Goal: Task Accomplishment & Management: Manage account settings

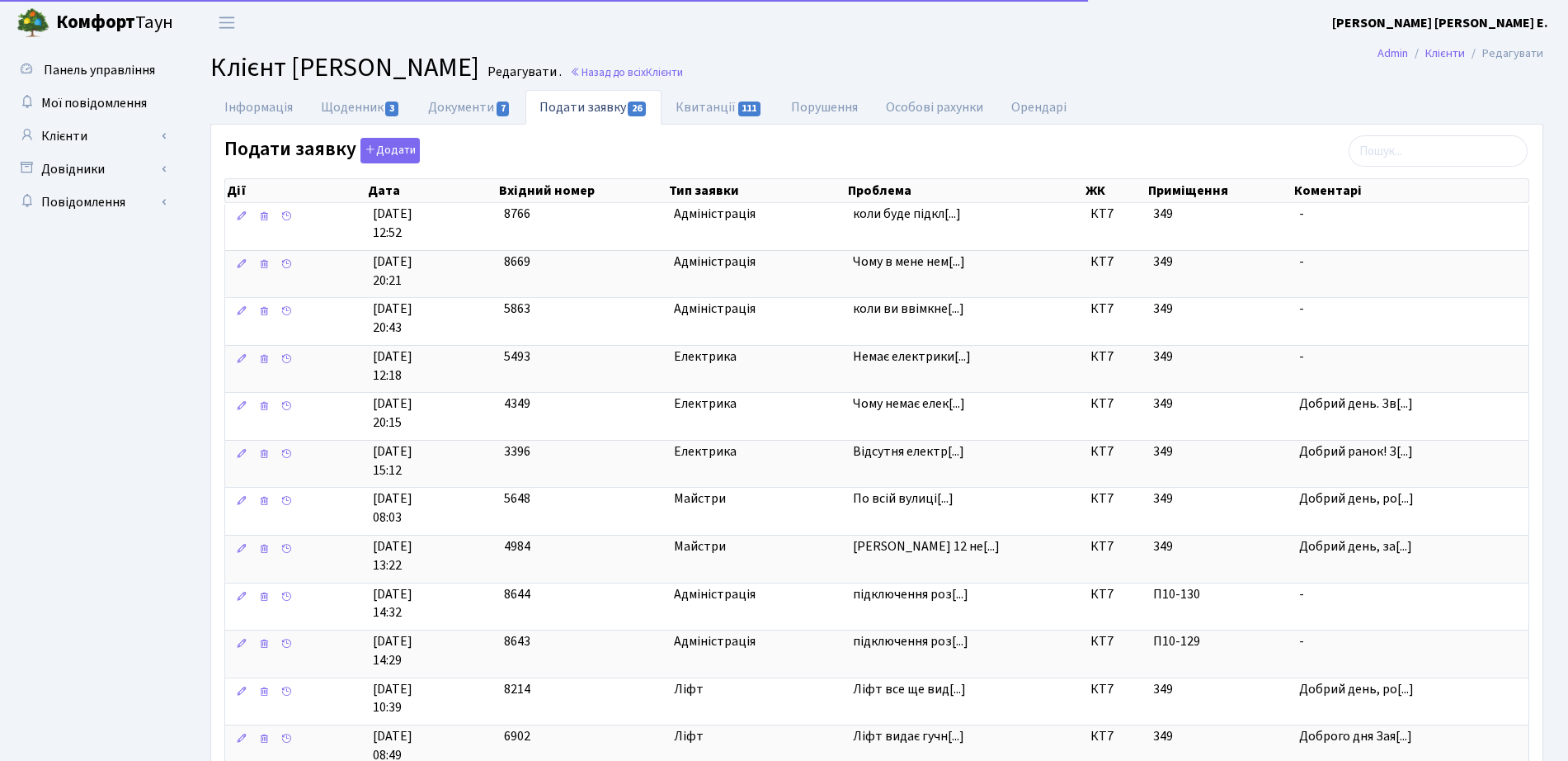
select select "25"
click at [92, 131] on link "Клієнти" at bounding box center [91, 136] width 165 height 33
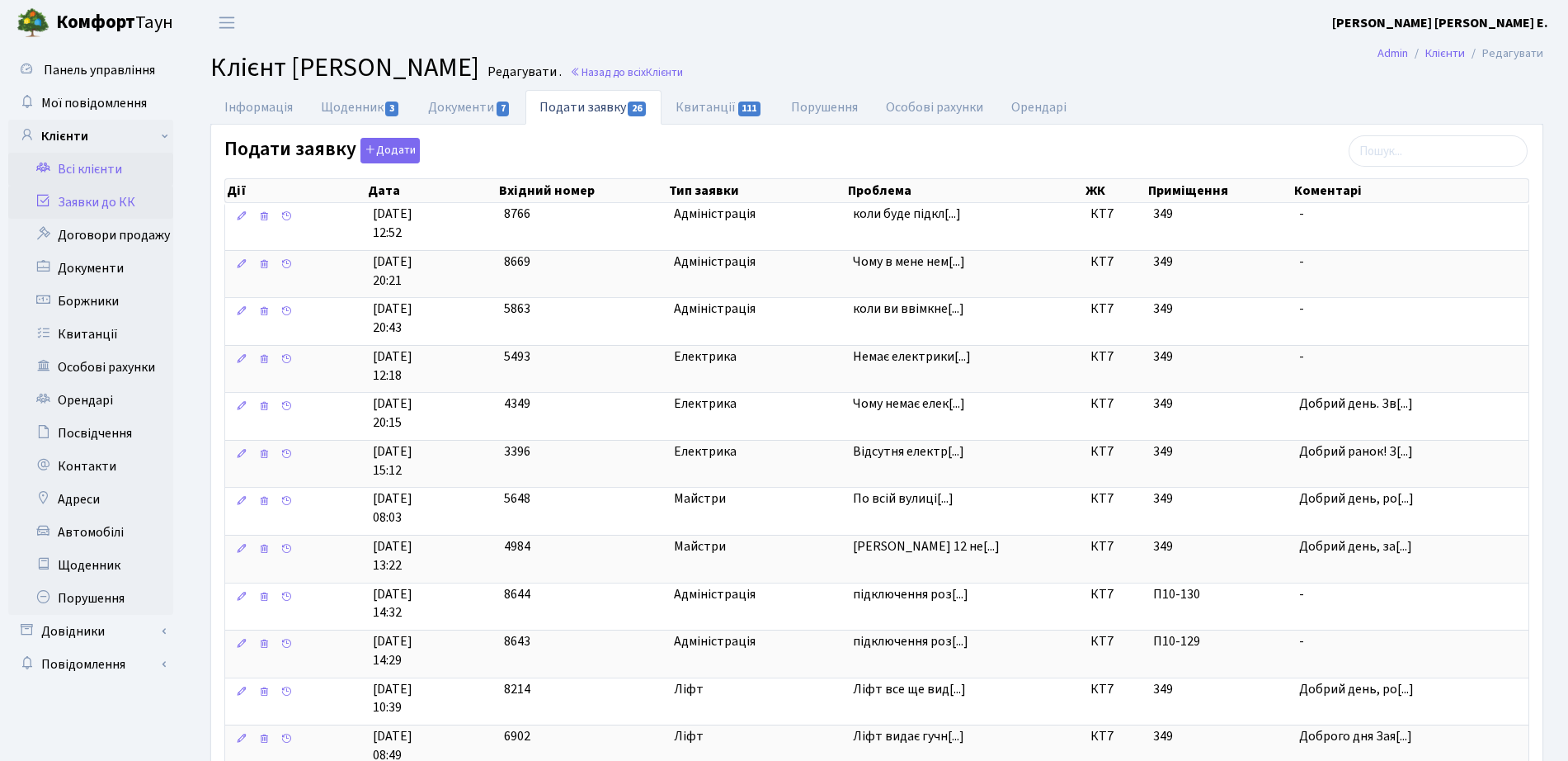
click at [134, 202] on link "Заявки до КК" at bounding box center [91, 202] width 165 height 33
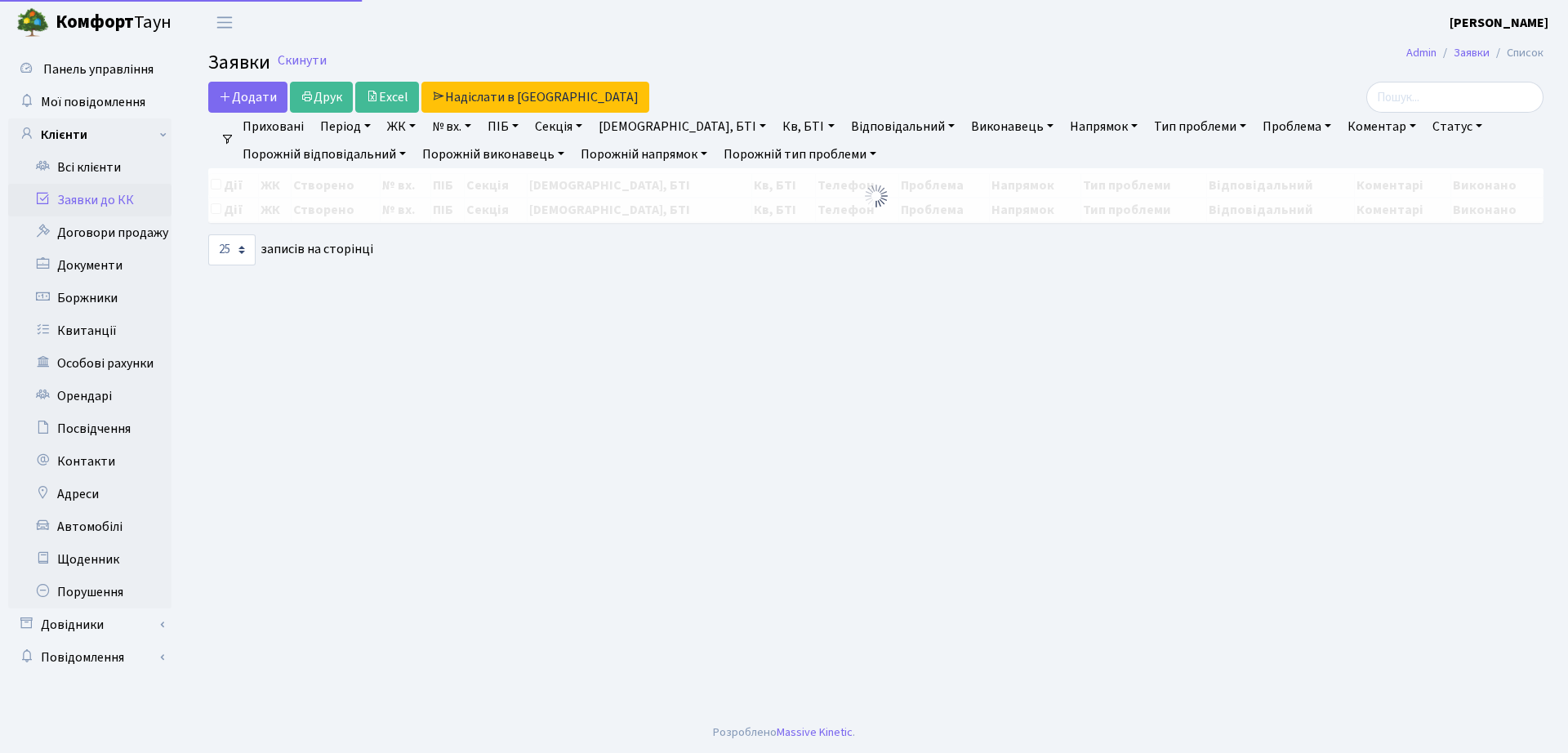
select select "25"
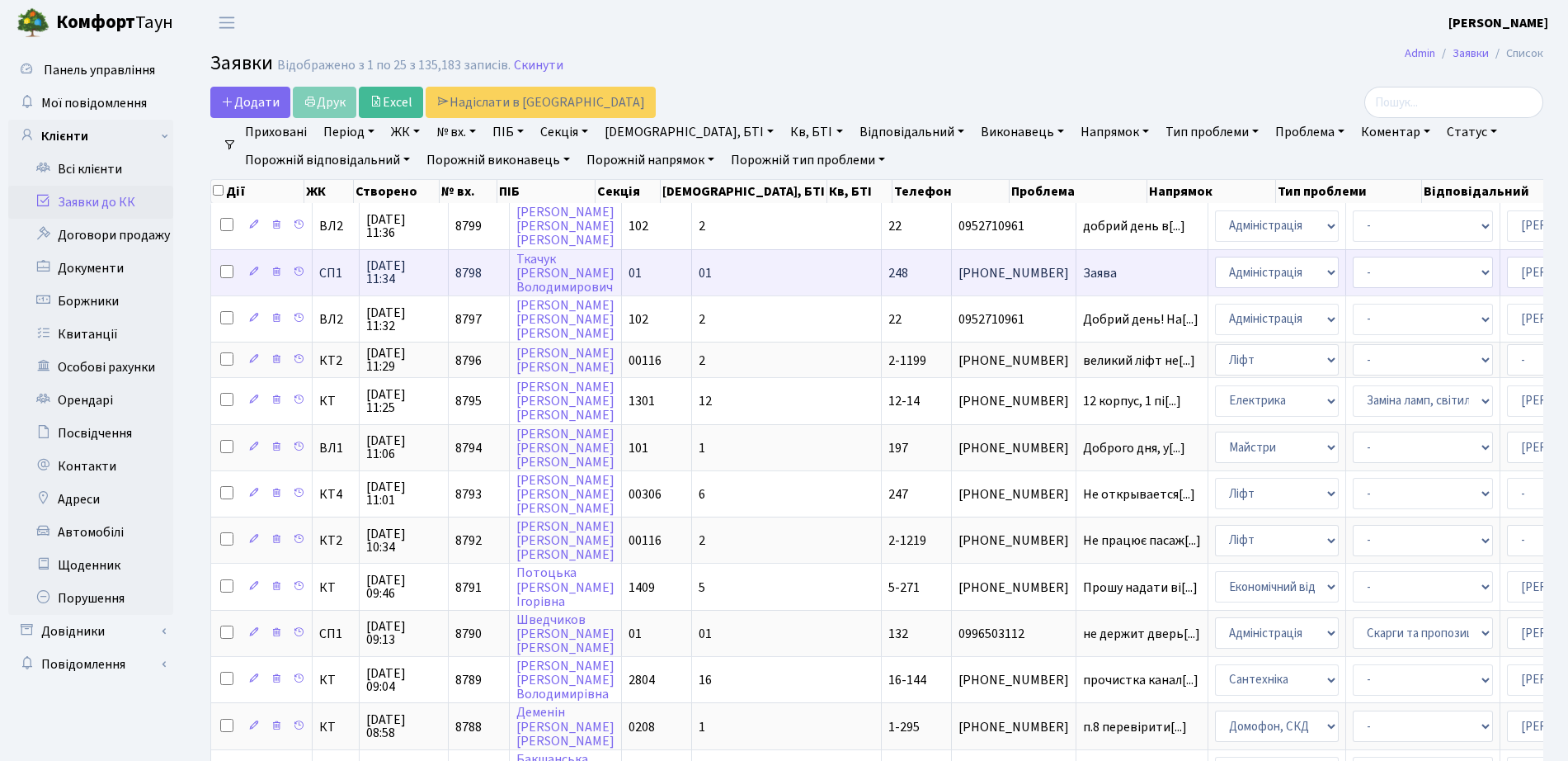
click at [1083, 275] on span "Заява" at bounding box center [1142, 272] width 118 height 13
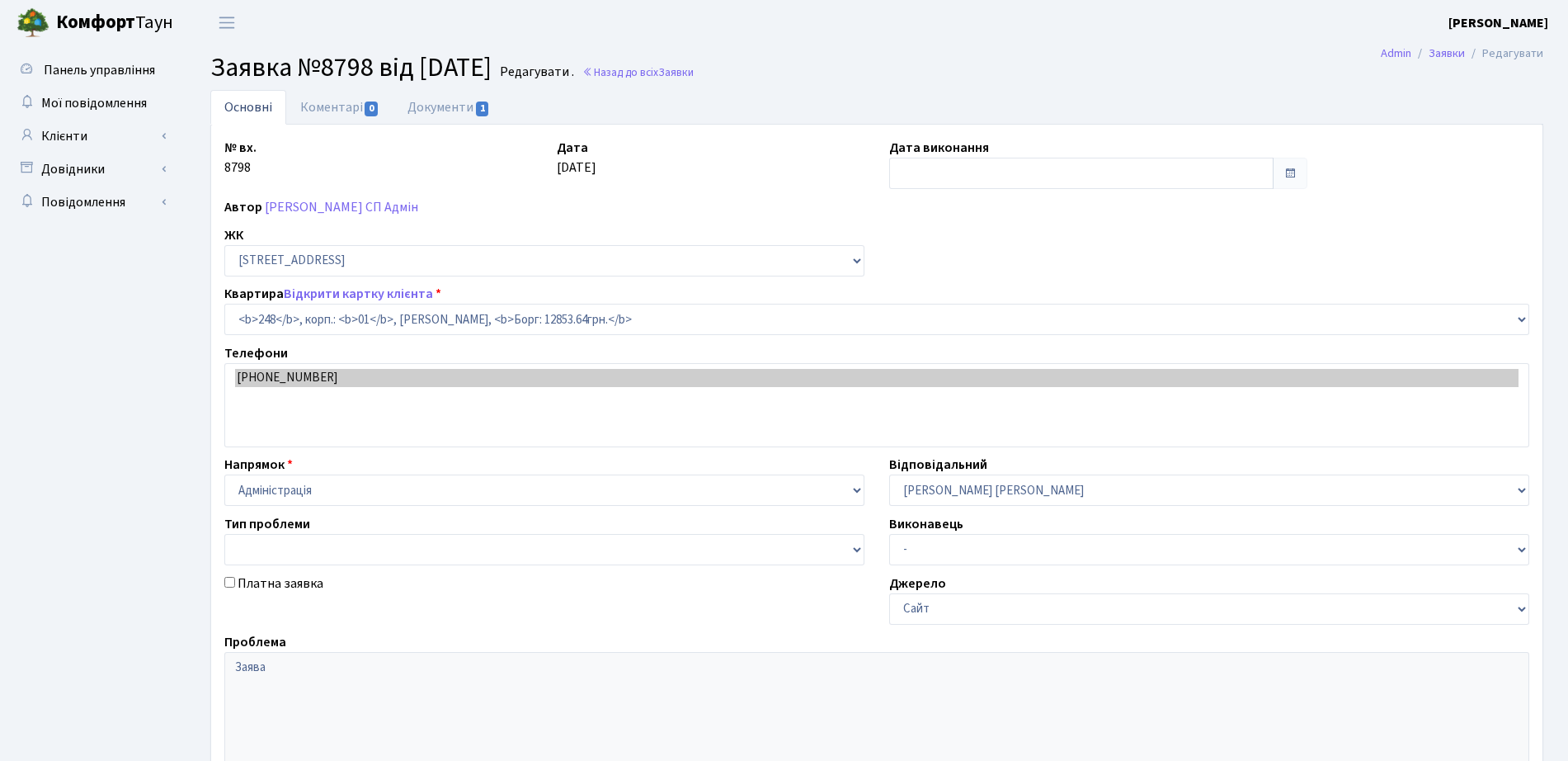
select select "20173"
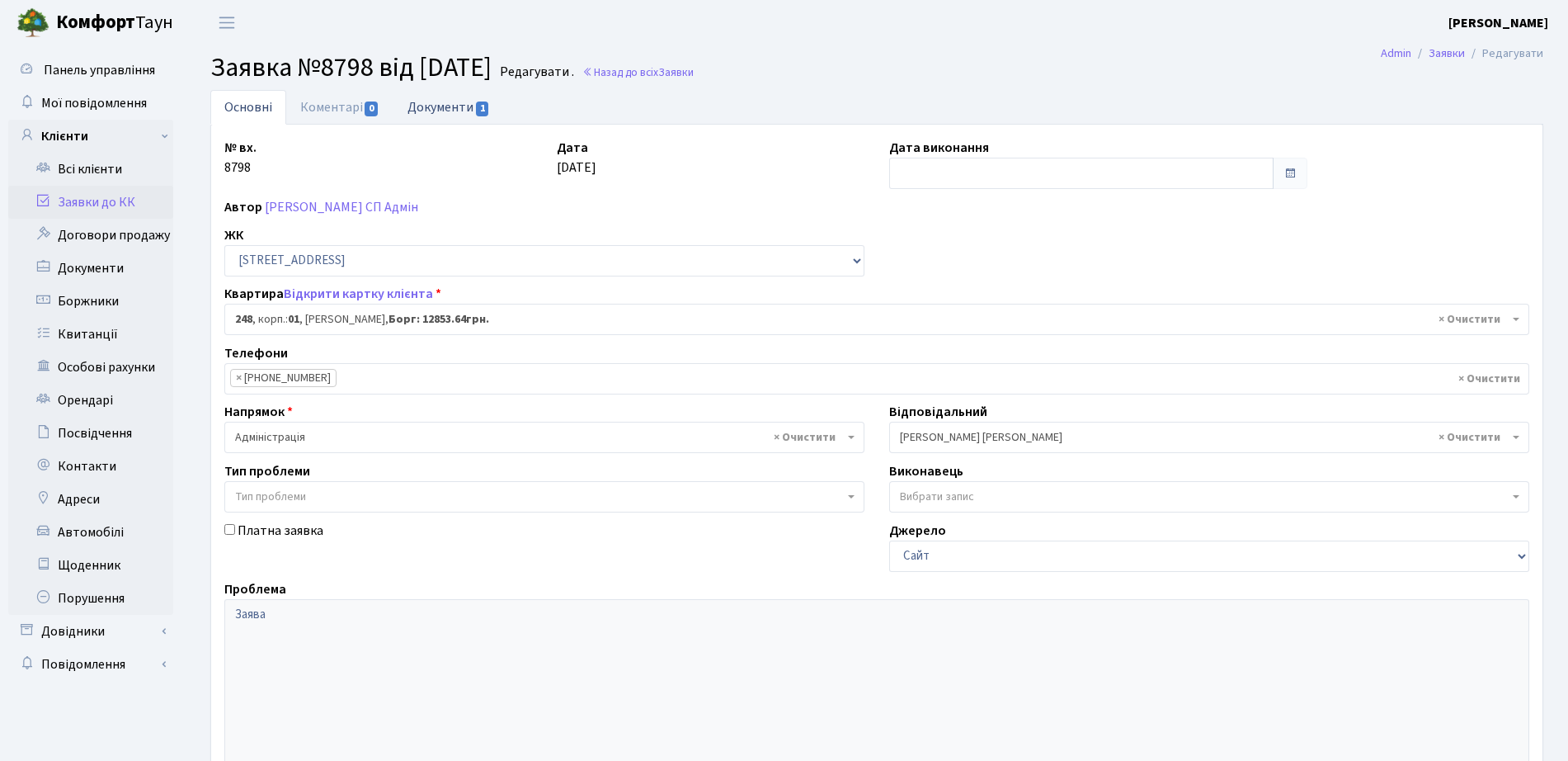
click at [401, 104] on link "Документи 1" at bounding box center [449, 106] width 111 height 34
select select "25"
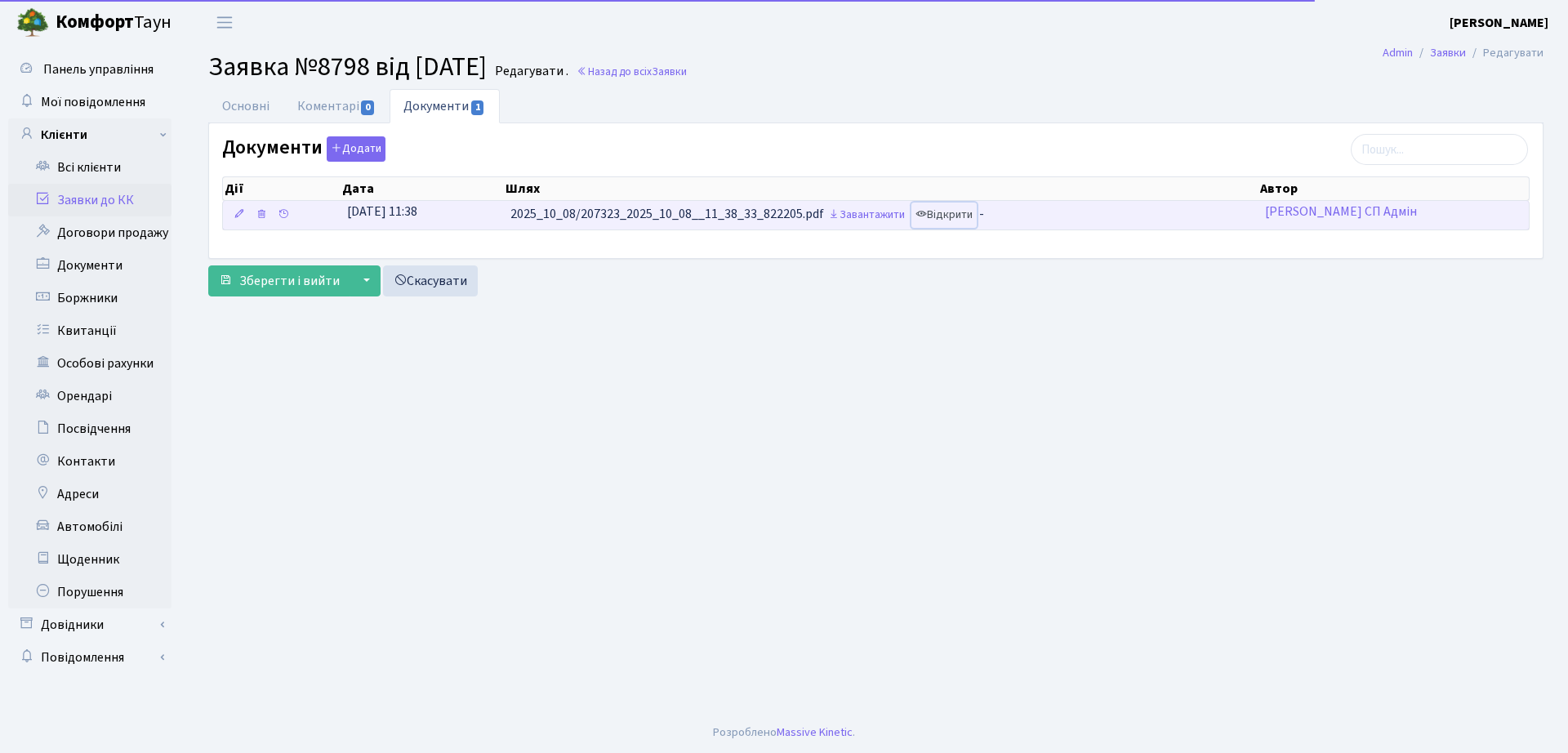
click at [961, 211] on link "Відкрити" at bounding box center [944, 216] width 65 height 26
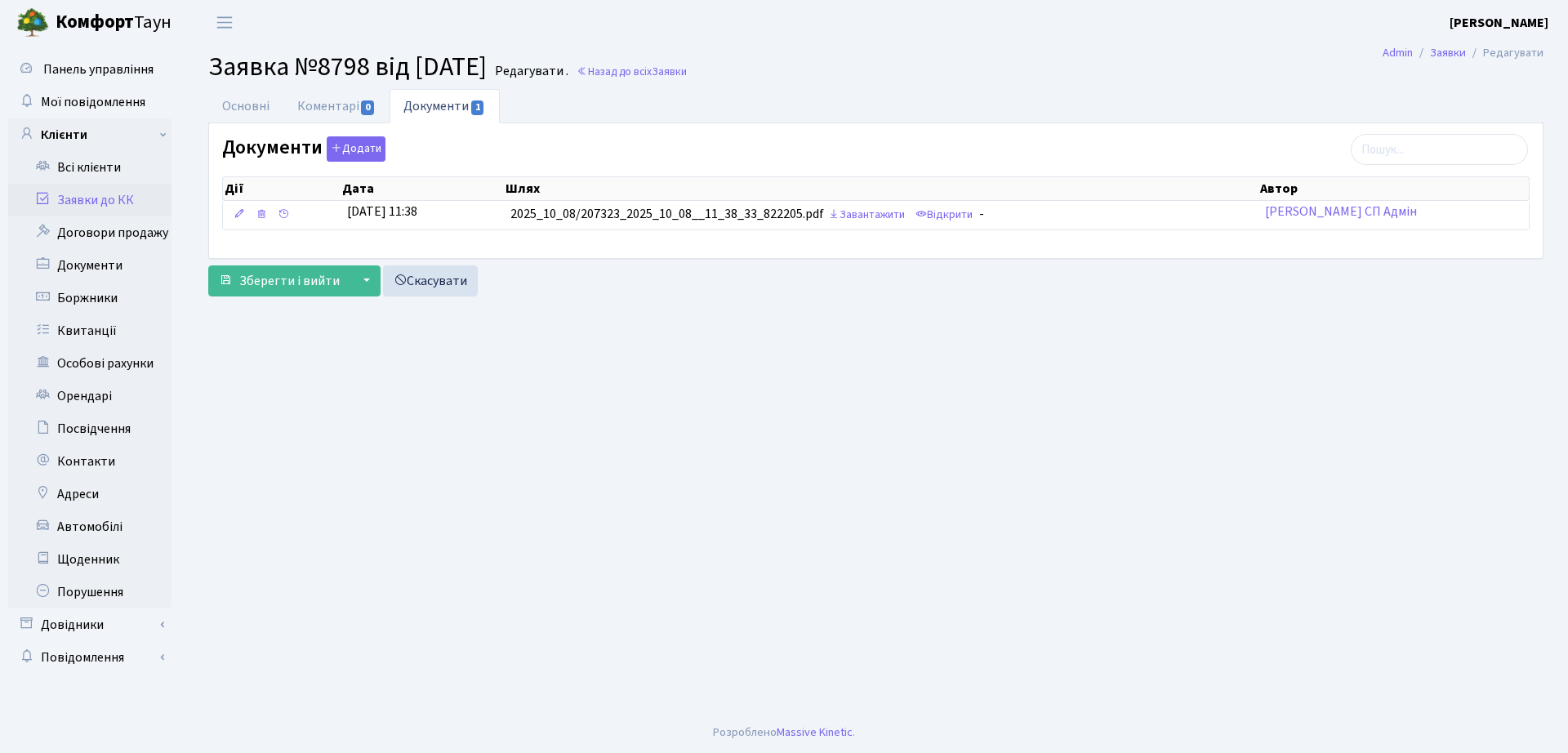
click at [71, 199] on link "Заявки до КК" at bounding box center [90, 200] width 163 height 33
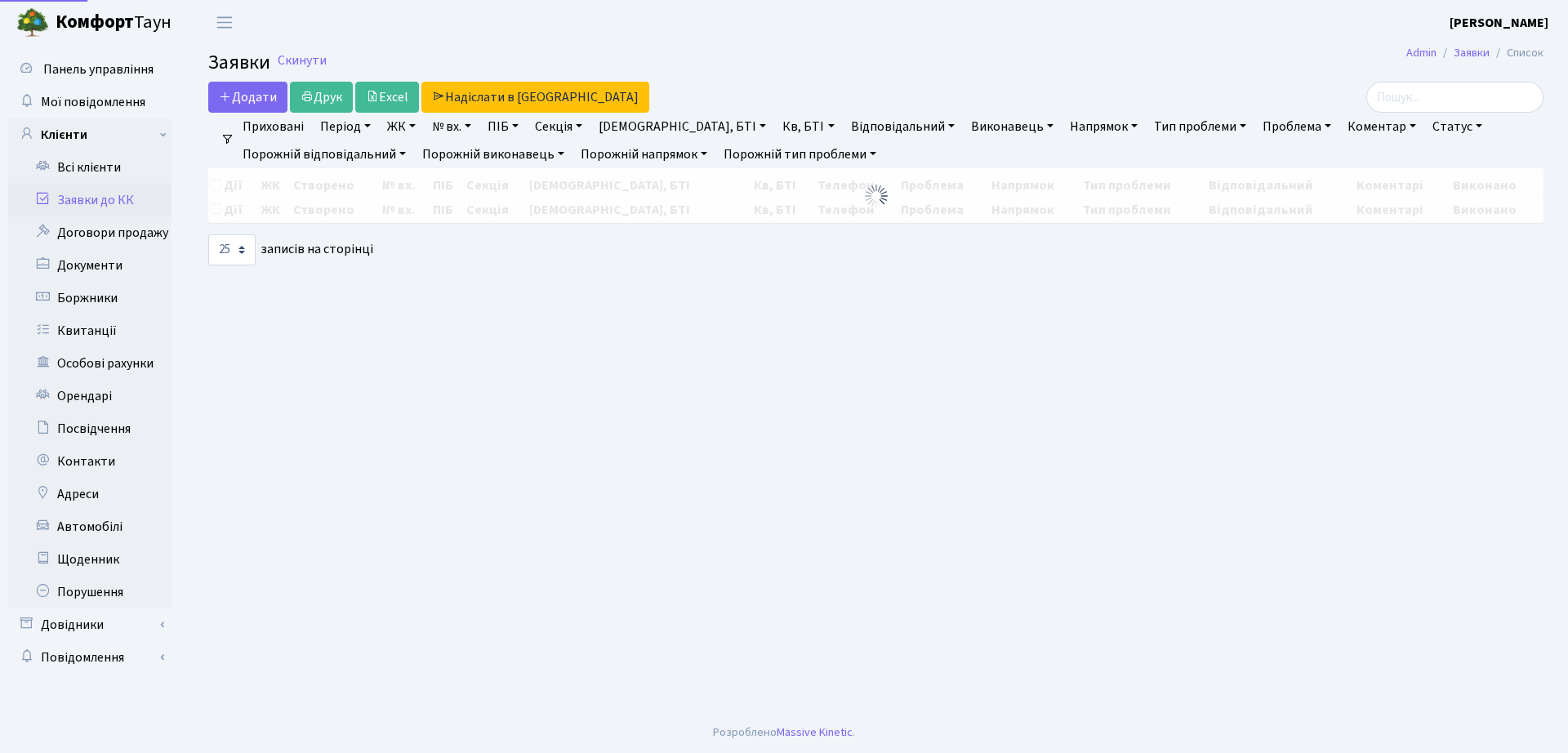
select select "25"
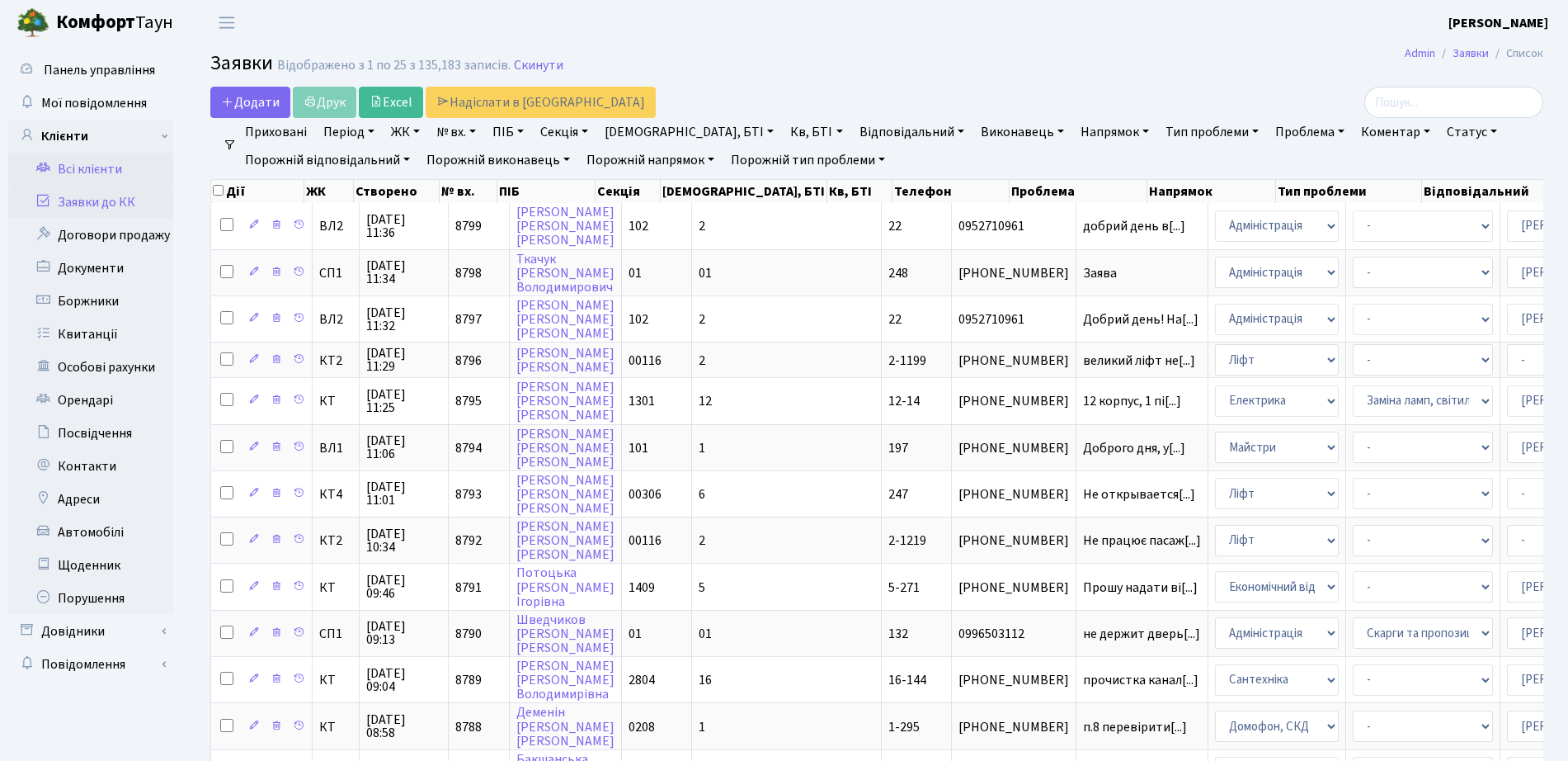
click at [118, 171] on link "Всі клієнти" at bounding box center [91, 169] width 165 height 33
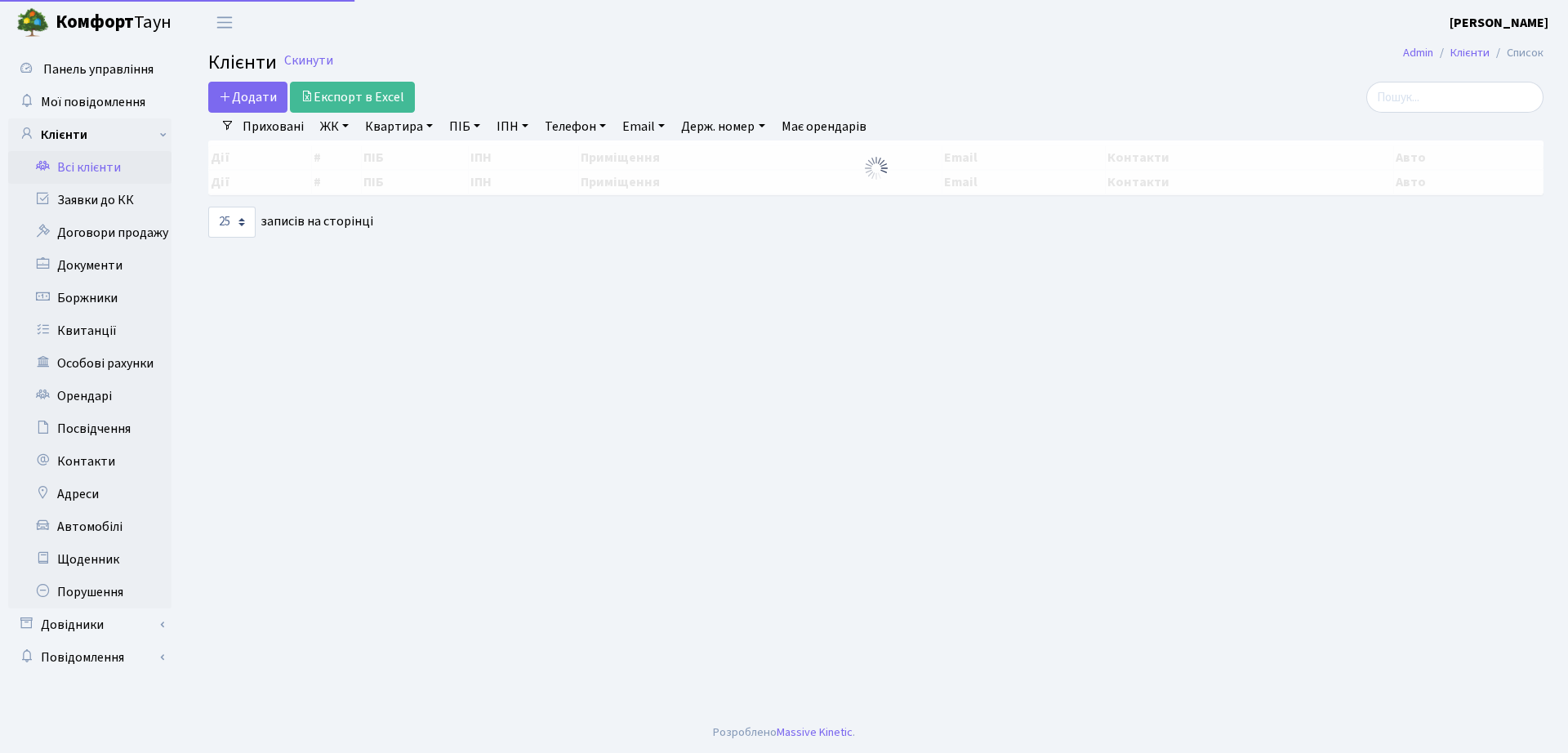
select select "25"
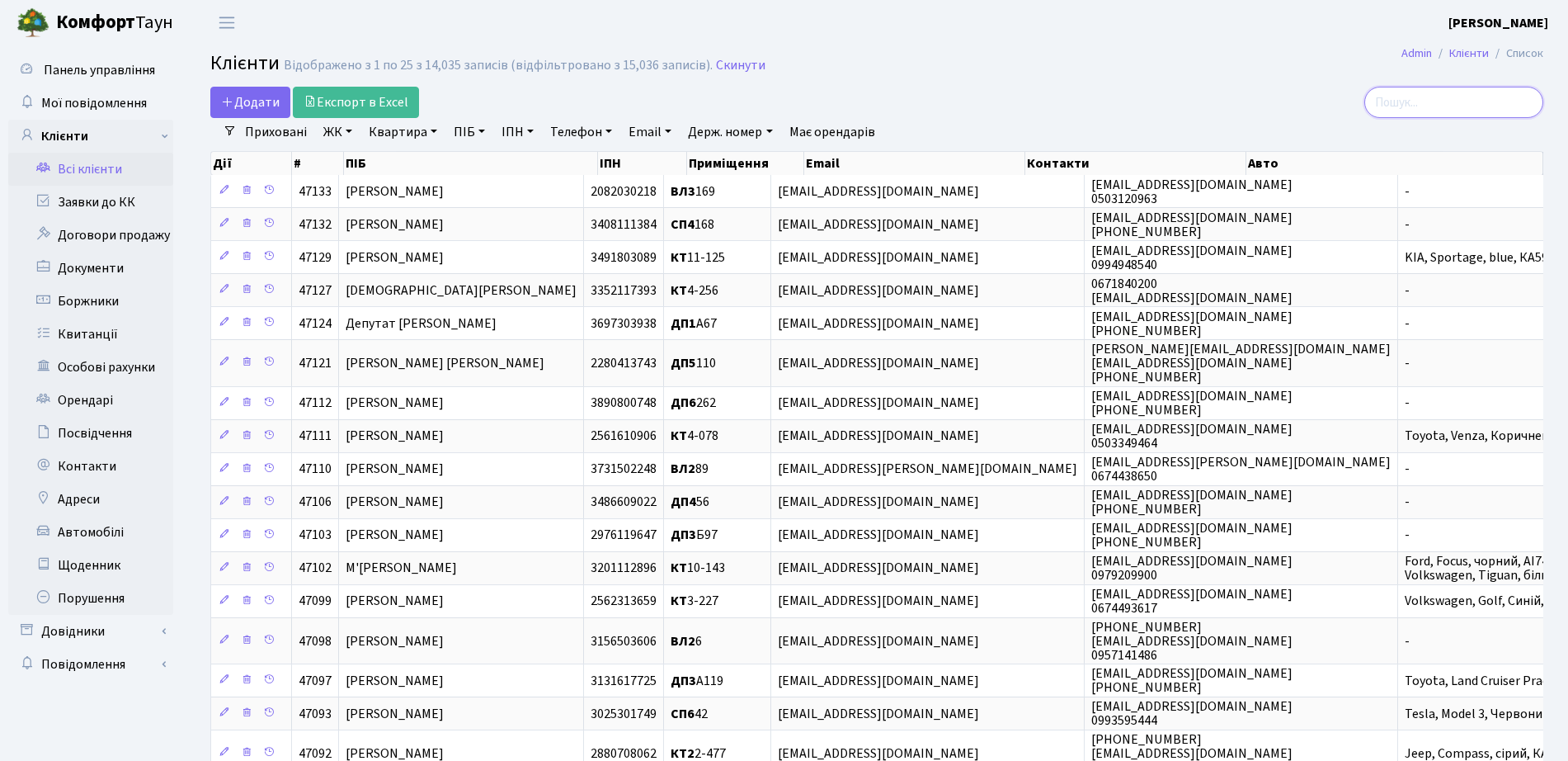
click at [1441, 104] on input "search" at bounding box center [1454, 102] width 179 height 31
type input "долгіх"
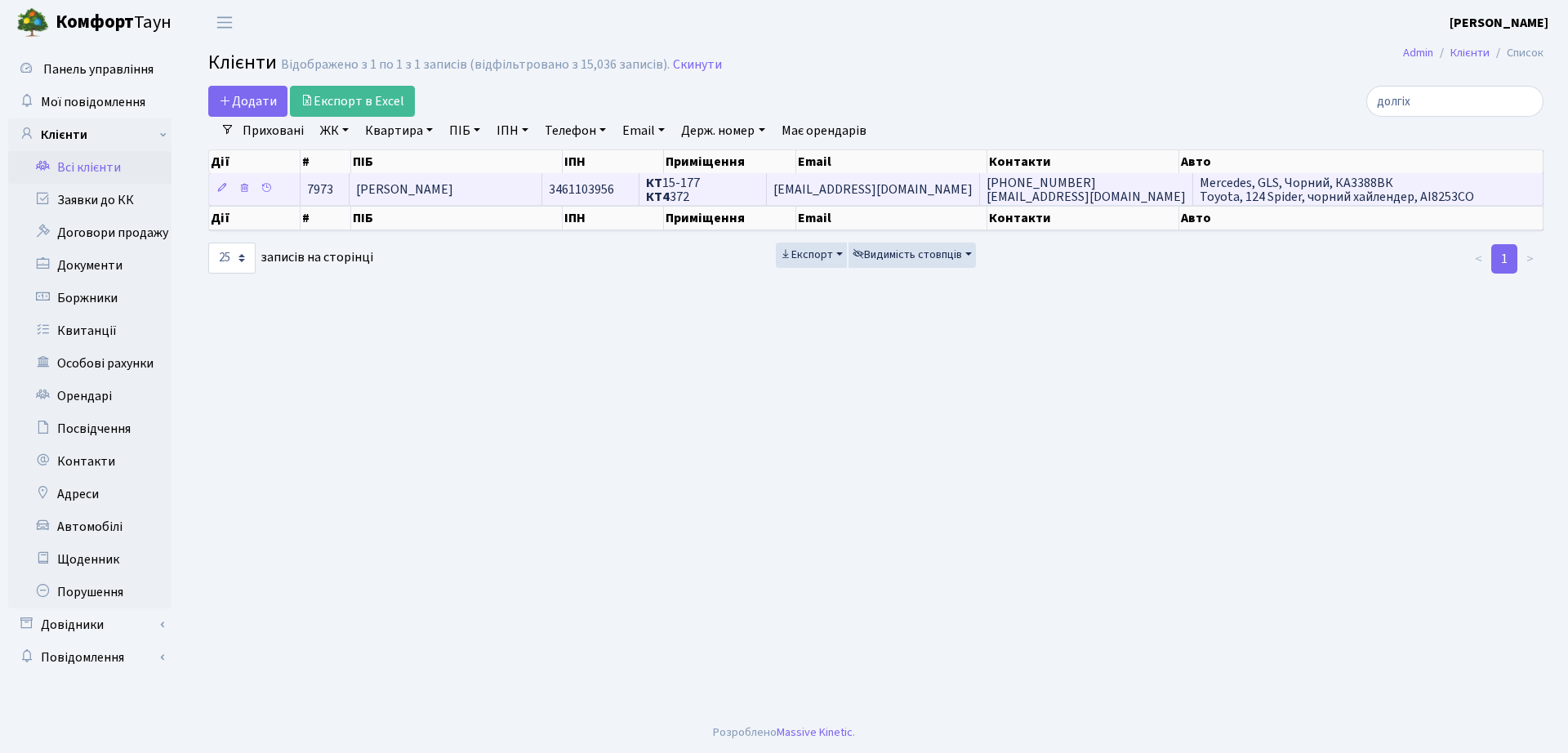
click at [618, 179] on td "3461103956" at bounding box center [591, 188] width 98 height 32
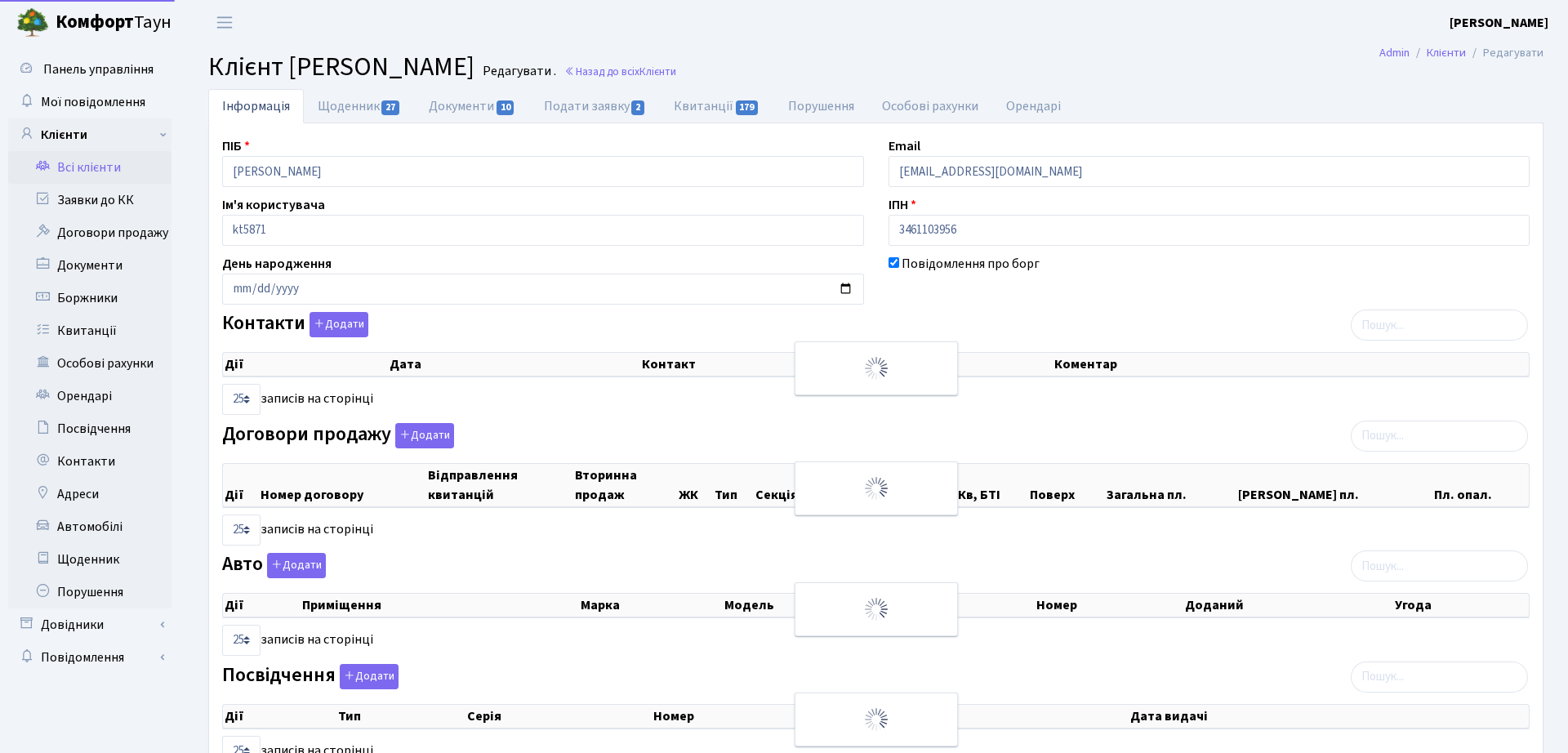
select select "25"
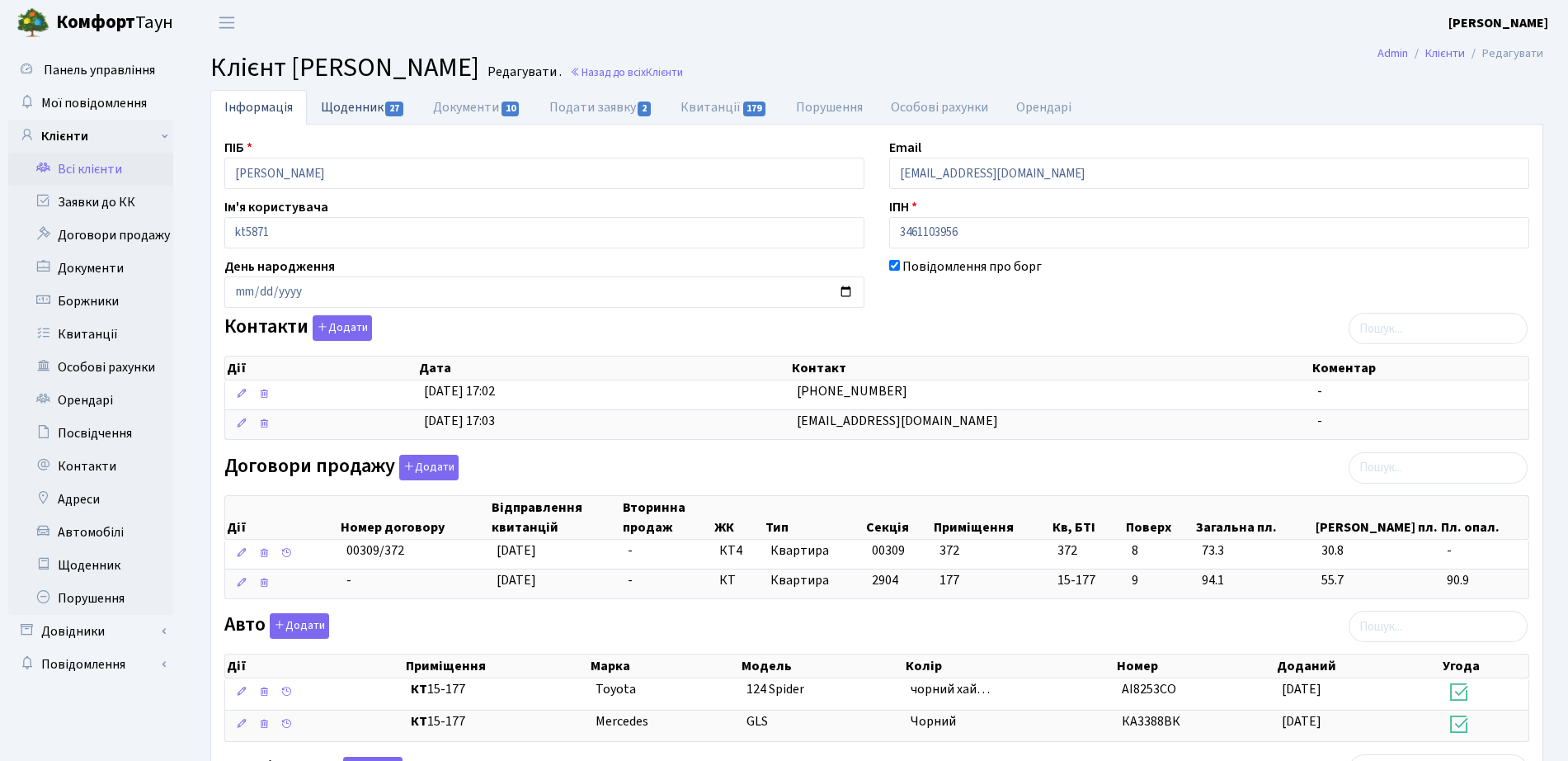
click at [398, 118] on link "Щоденник 27" at bounding box center [363, 106] width 112 height 34
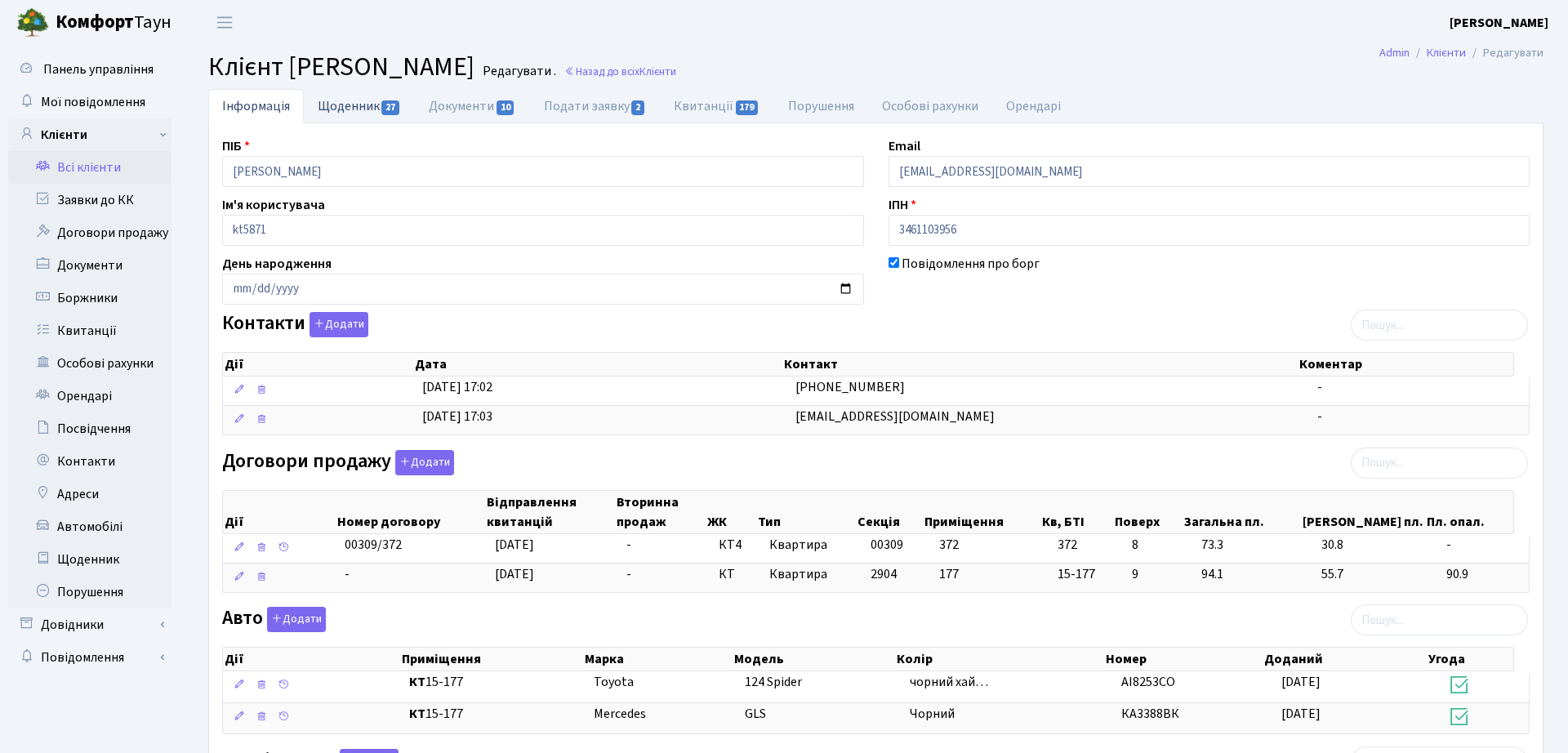
select select "25"
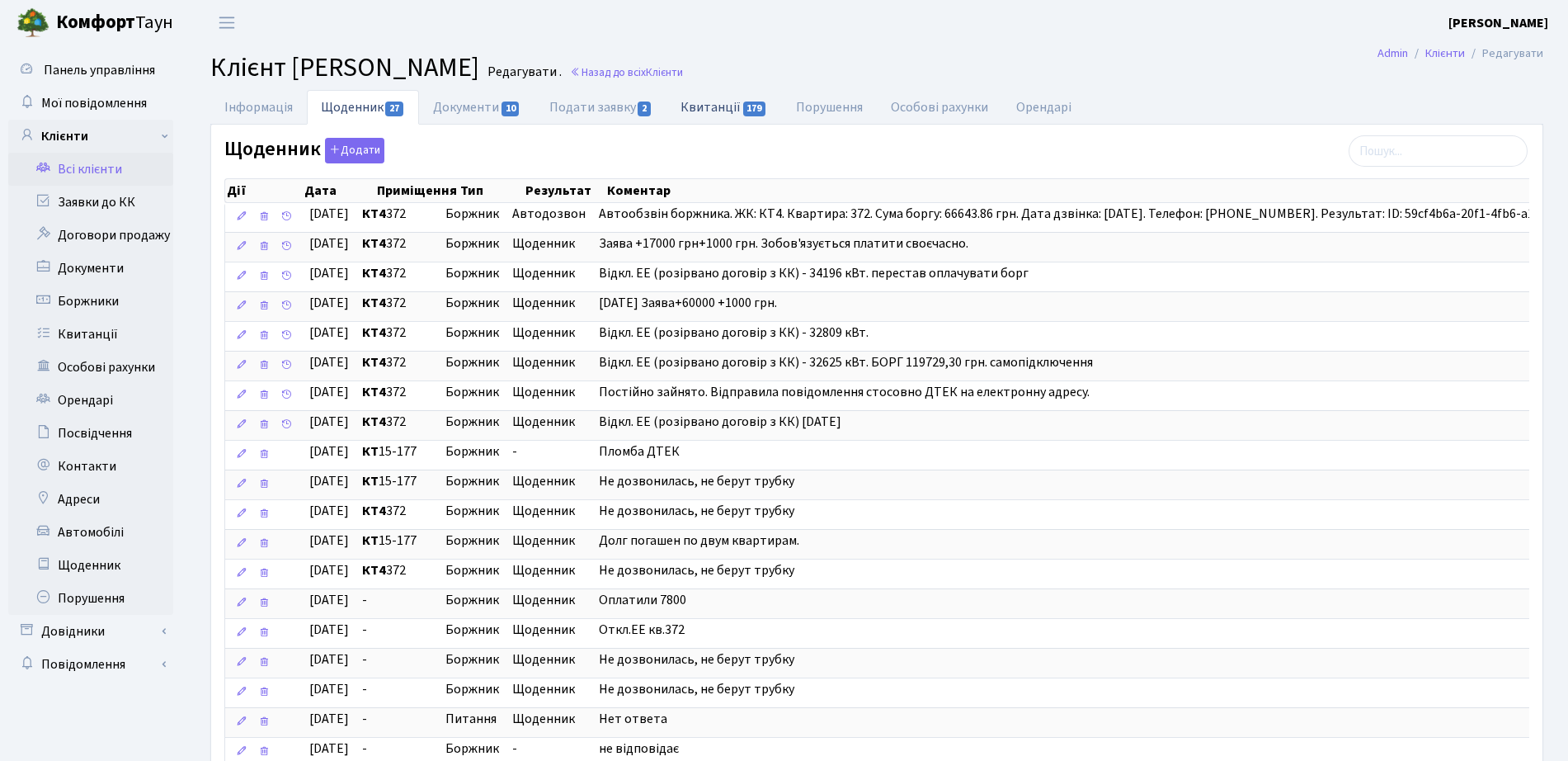
click at [723, 107] on link "Квитанції 179" at bounding box center [723, 106] width 115 height 34
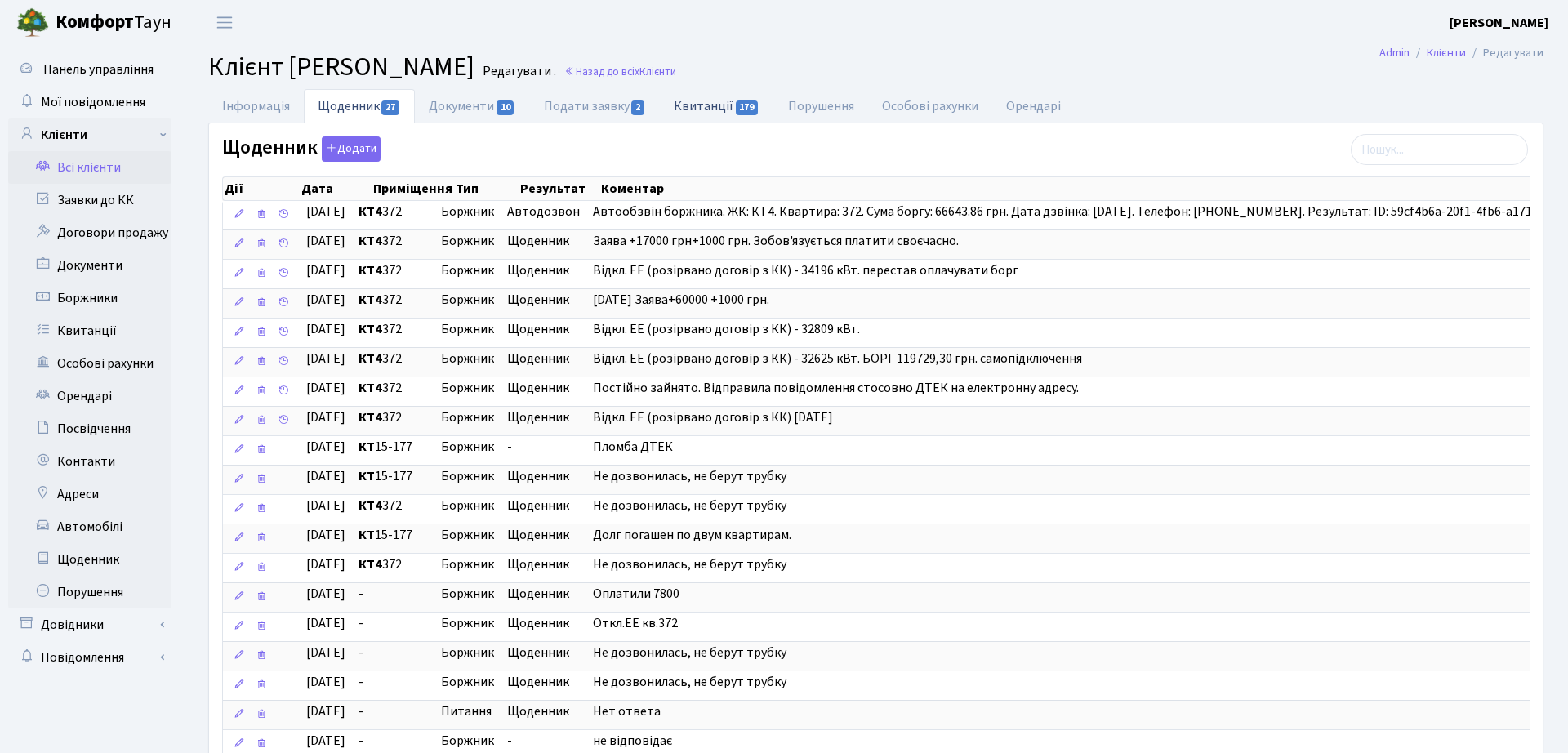
select select "25"
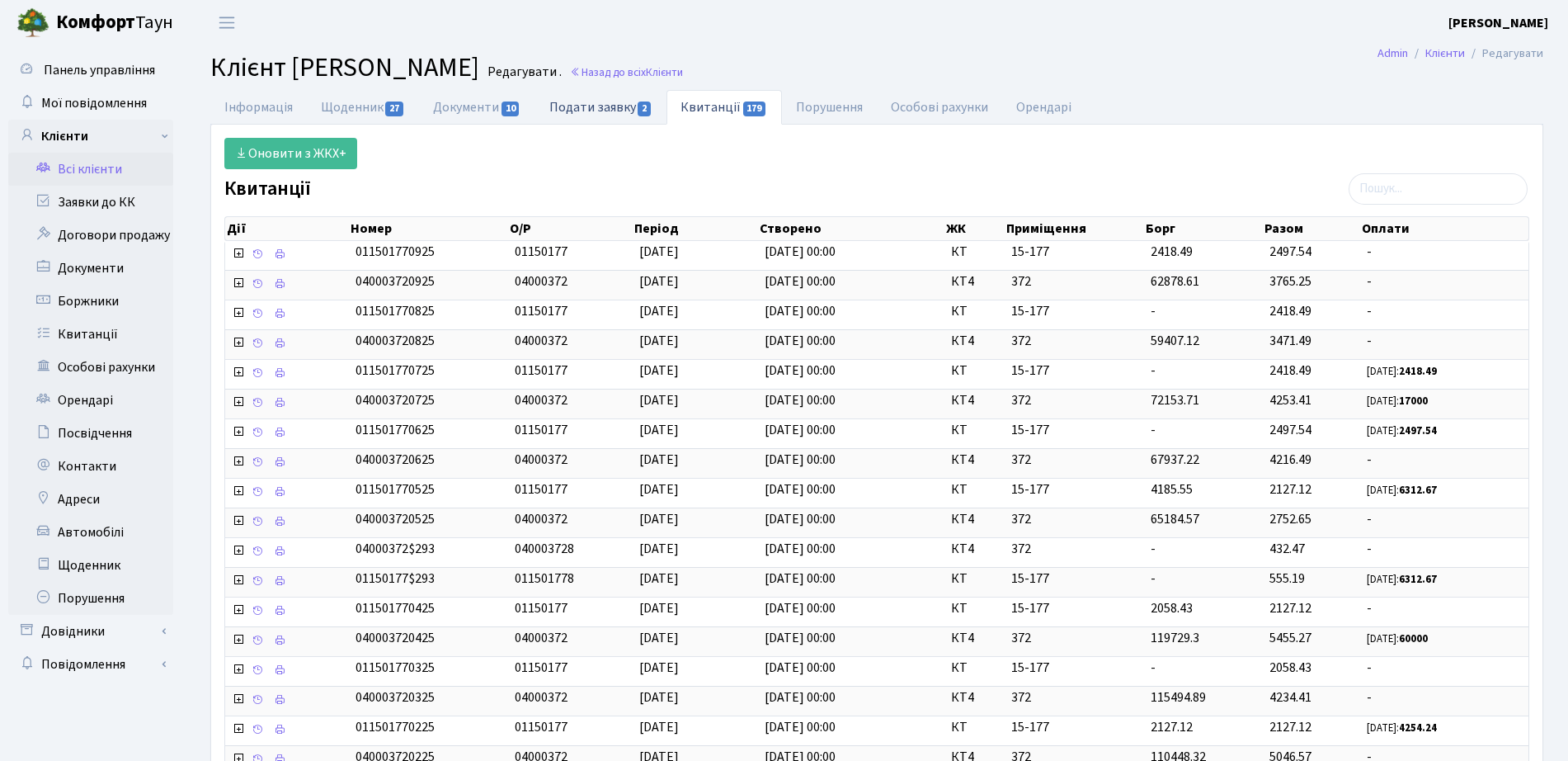
click at [583, 110] on link "Подати заявку 2" at bounding box center [601, 106] width 131 height 34
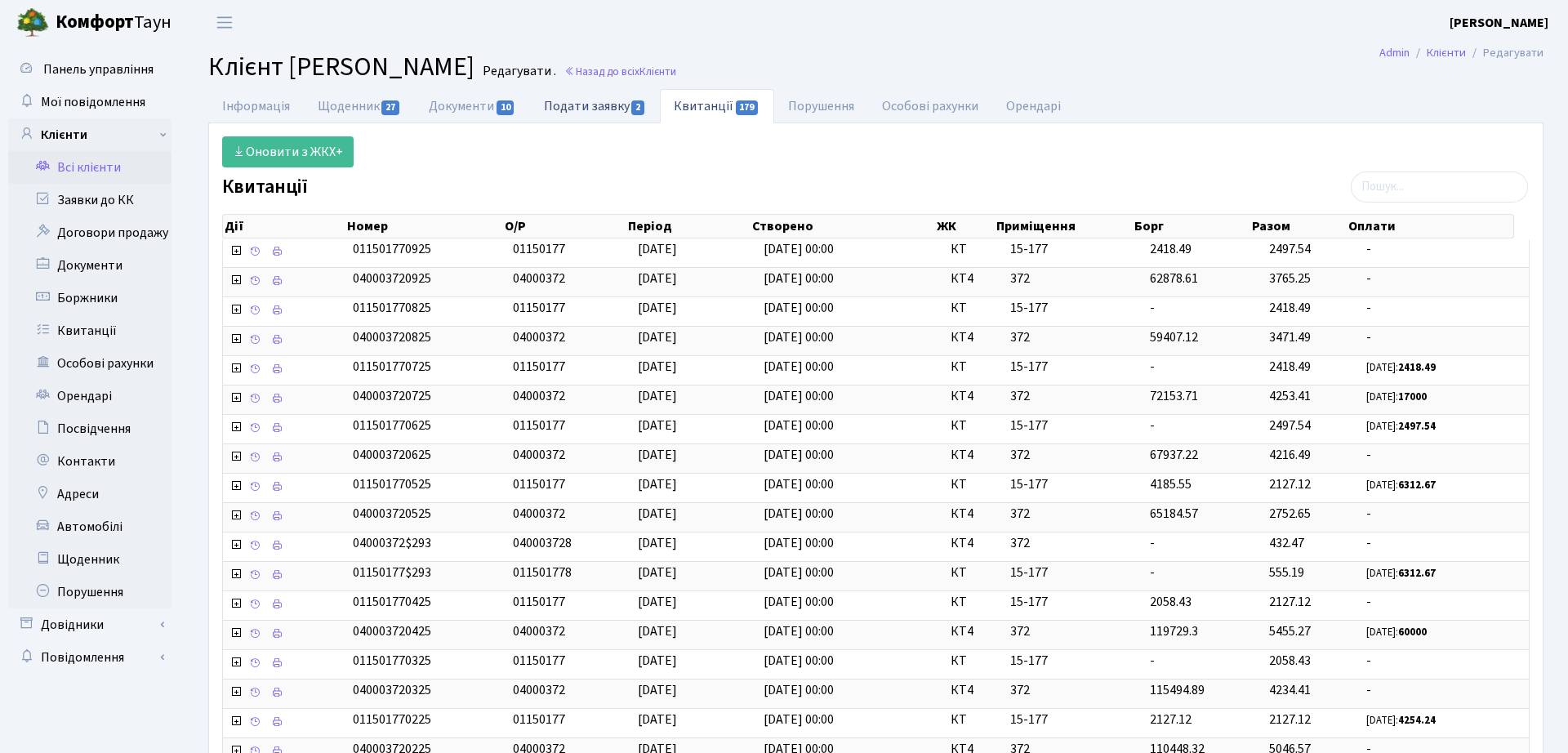
select select "25"
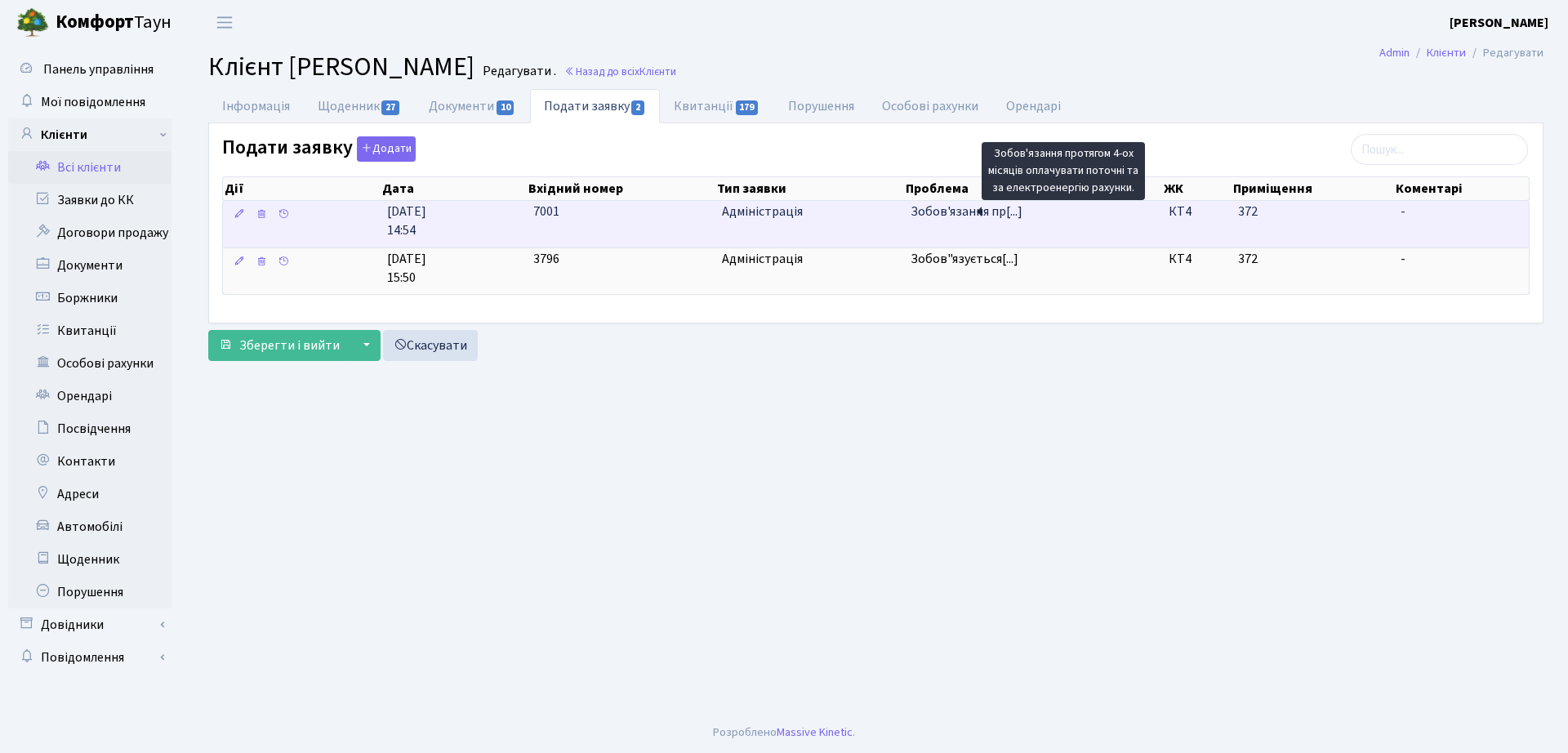
click at [1010, 217] on span "Зобов'язання пр[...]" at bounding box center [966, 211] width 112 height 18
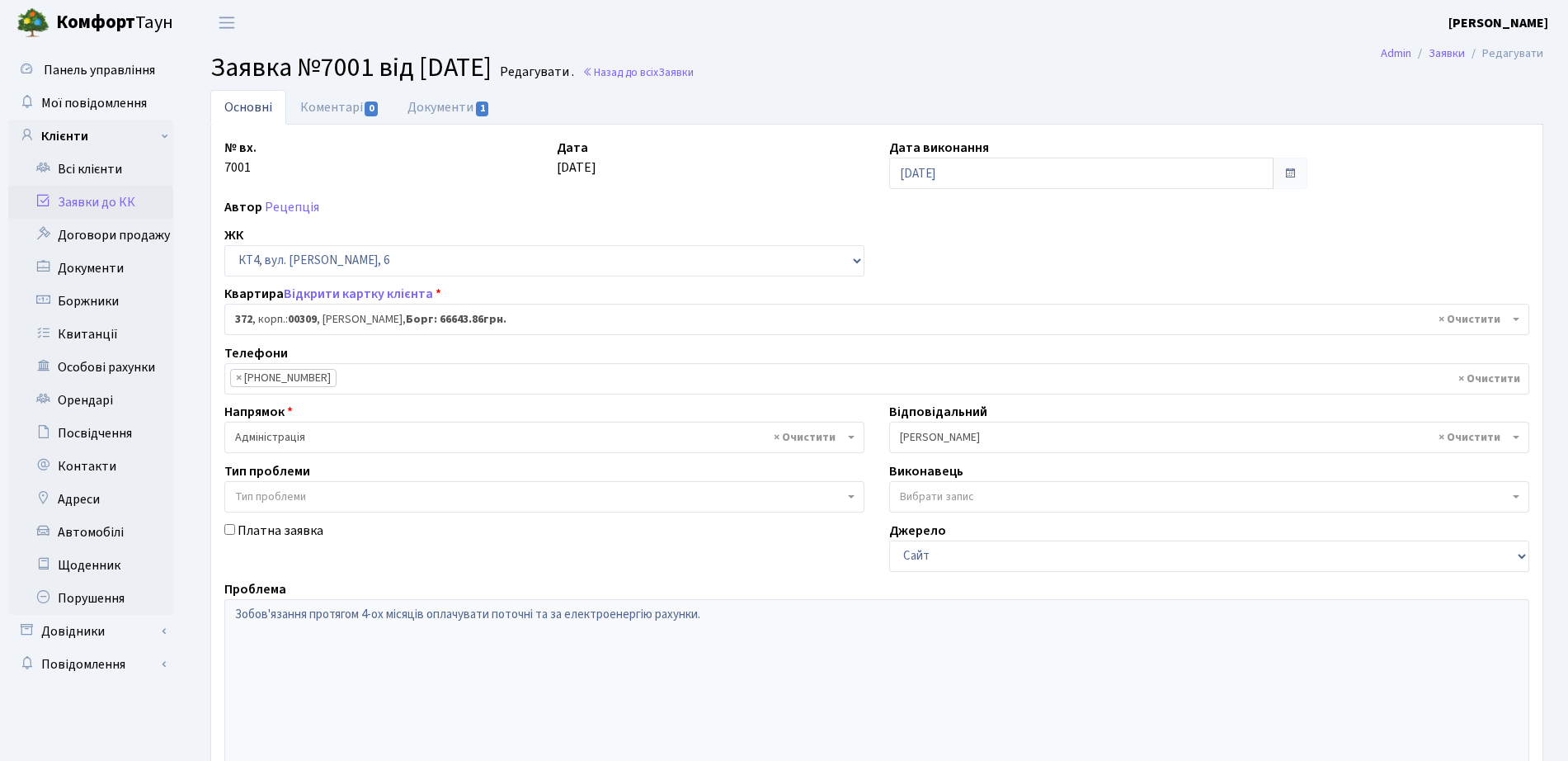
select select "17079"
click at [462, 114] on link "Документи 1" at bounding box center [449, 106] width 111 height 34
select select "25"
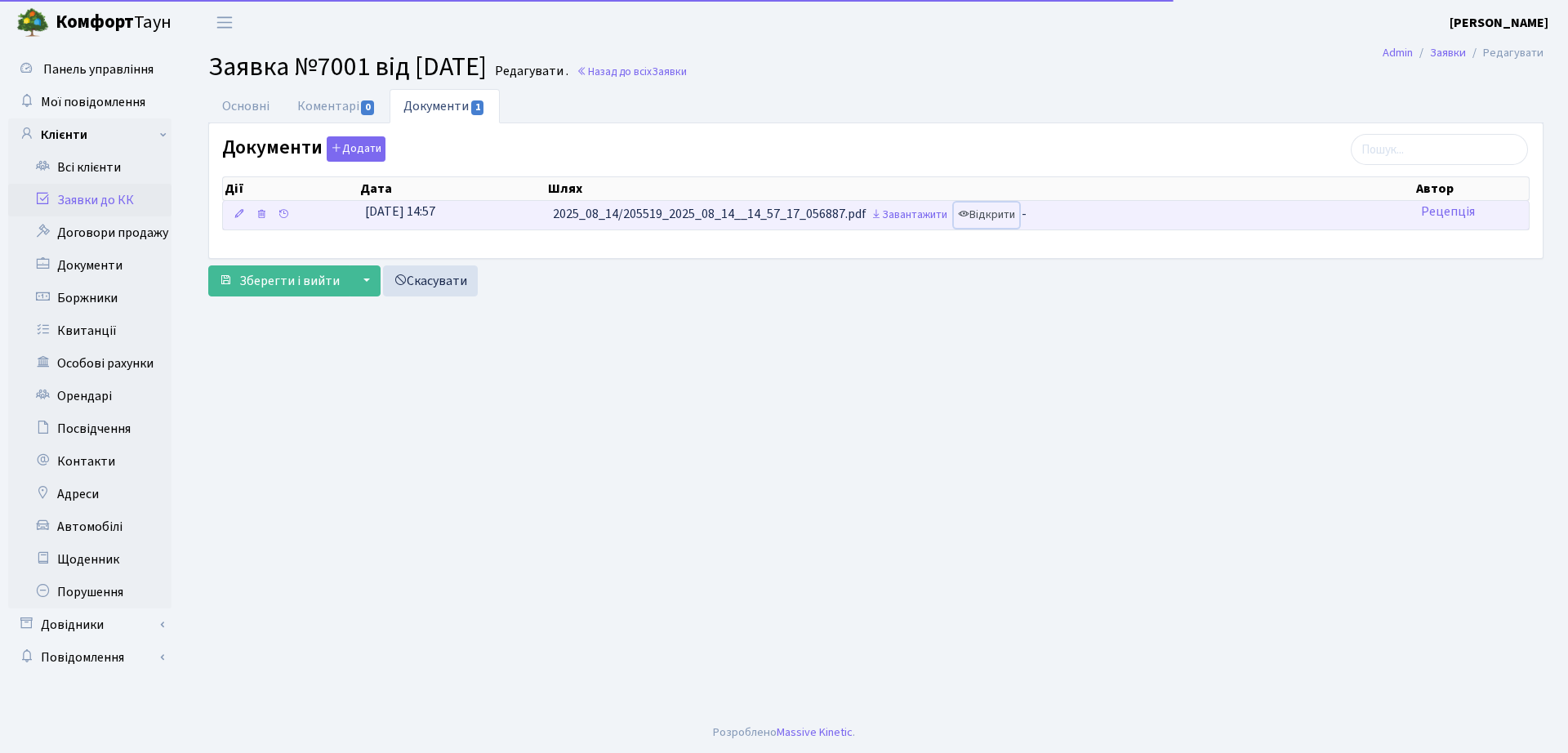
click at [1014, 213] on link "Відкрити" at bounding box center [987, 216] width 65 height 26
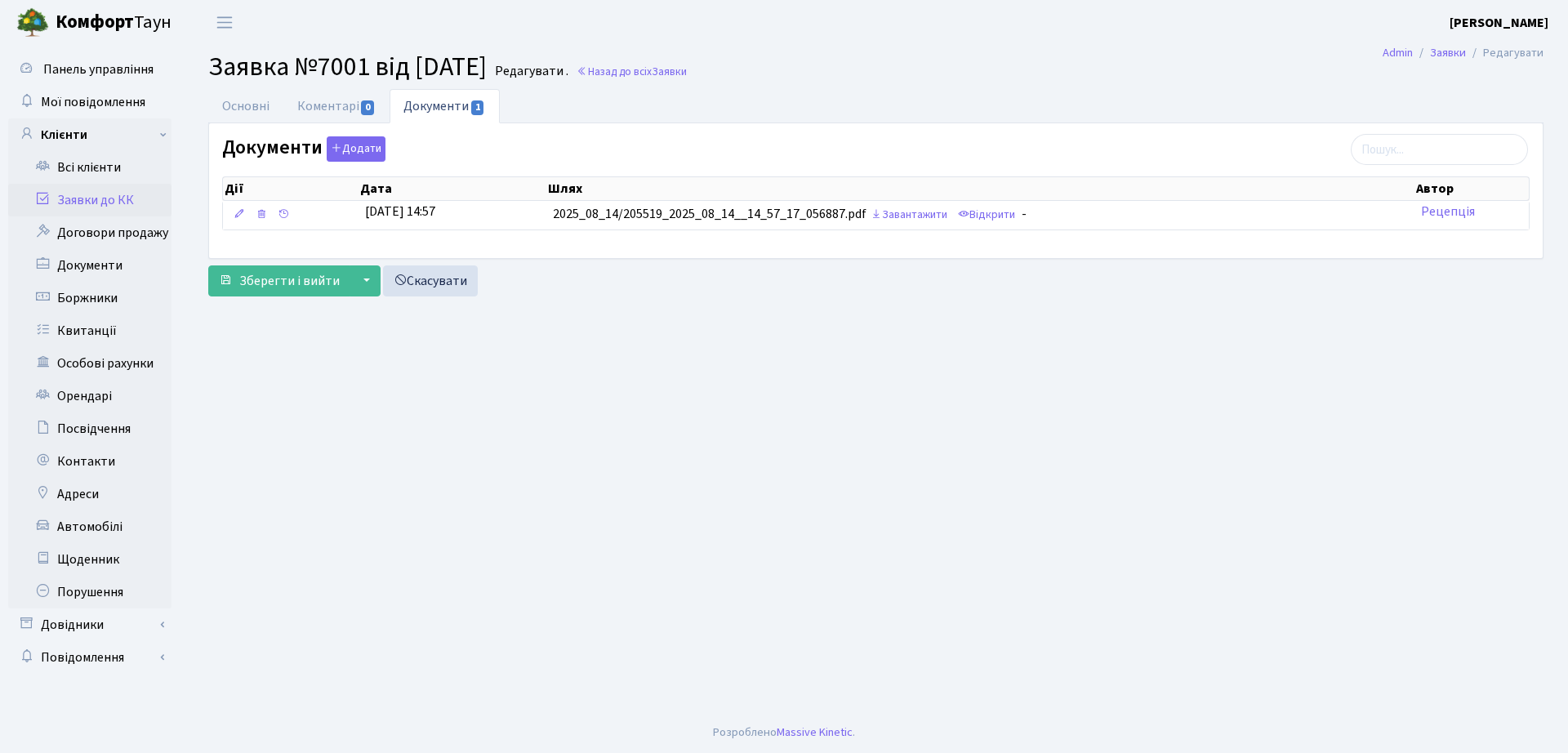
click at [302, 67] on span "Заявка №7001 від [DATE]" at bounding box center [347, 67] width 278 height 38
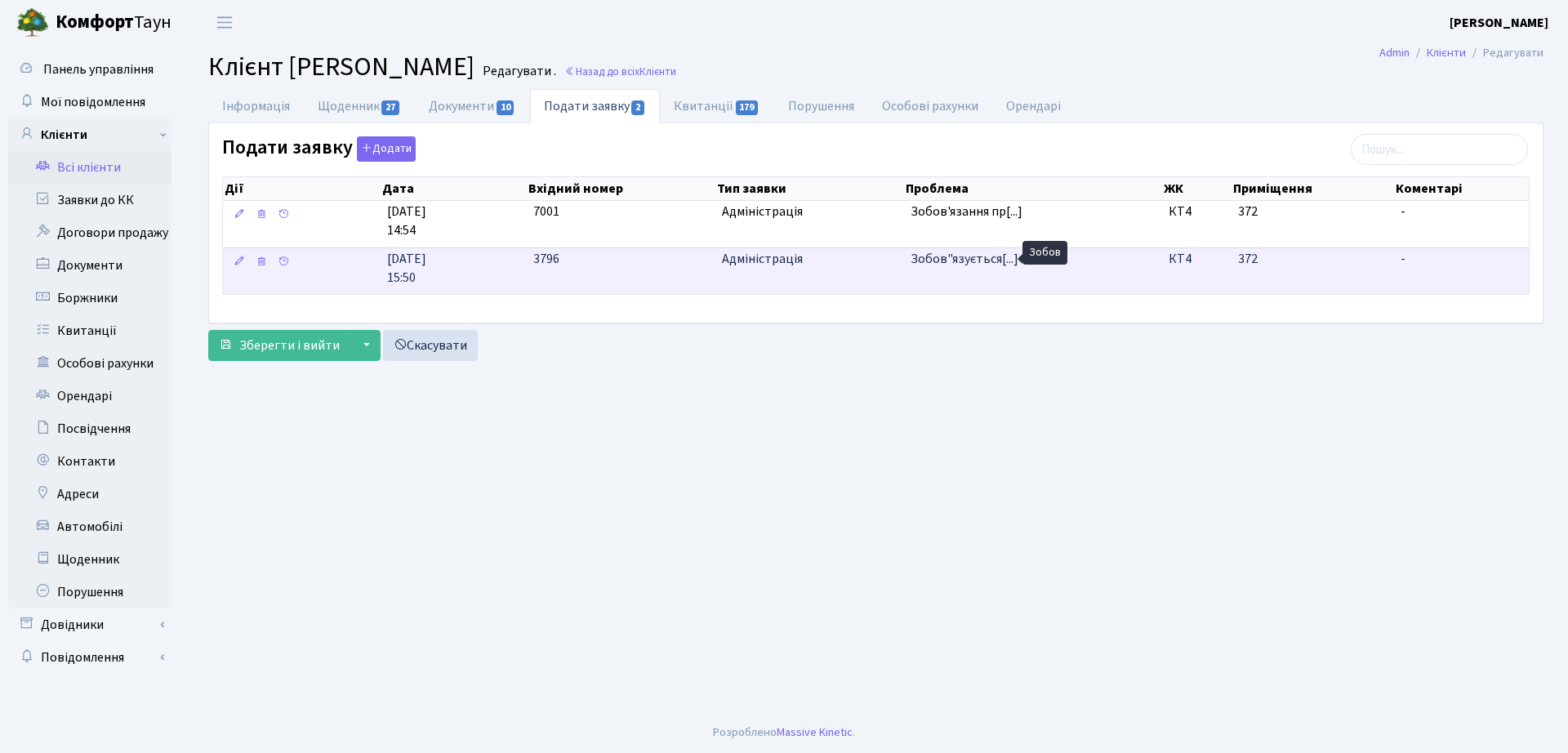
click at [953, 265] on span "Зобов"язується[...]" at bounding box center [965, 258] width 108 height 18
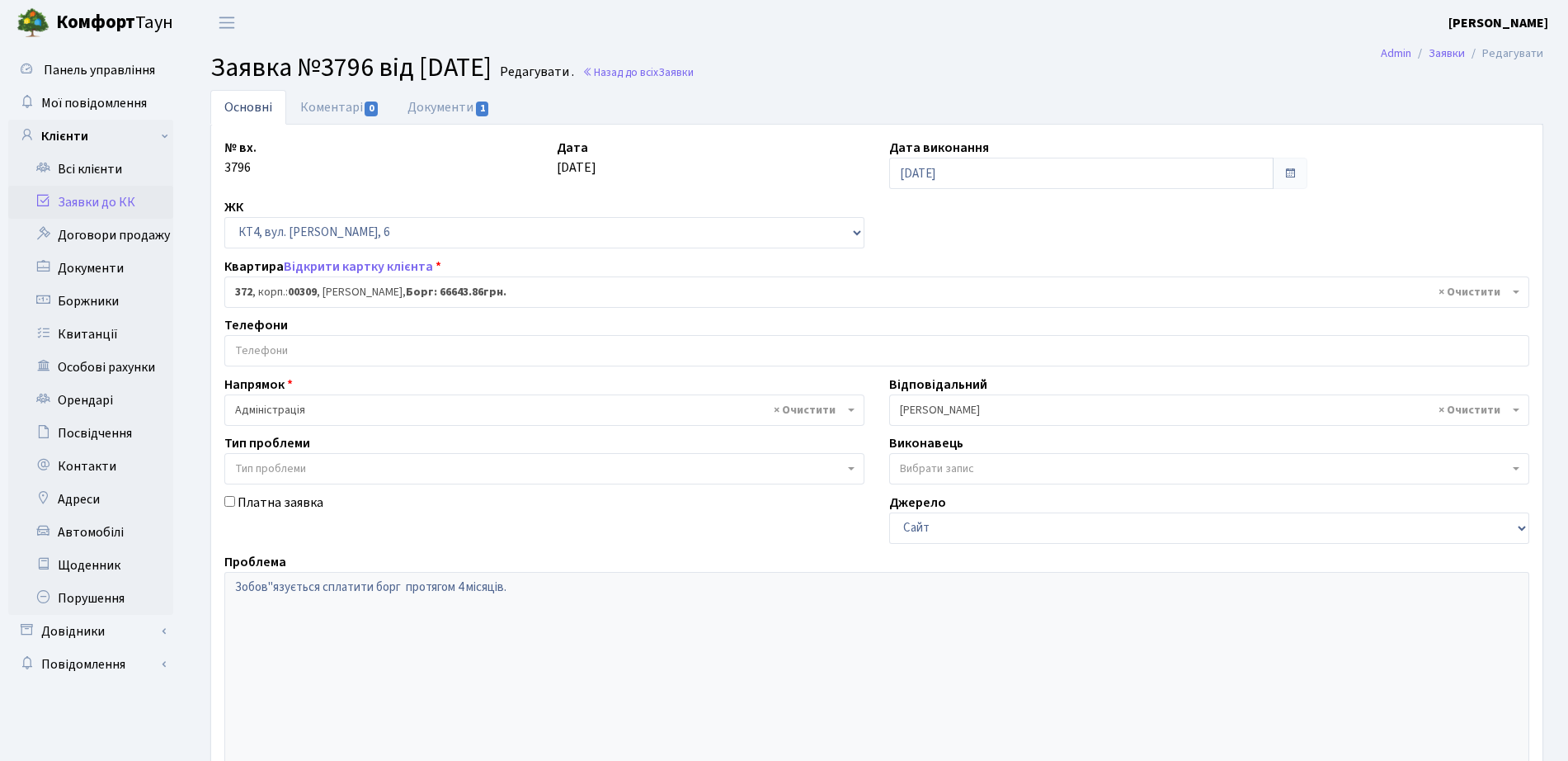
select select "17079"
click at [494, 112] on link "Документи 1" at bounding box center [449, 106] width 111 height 34
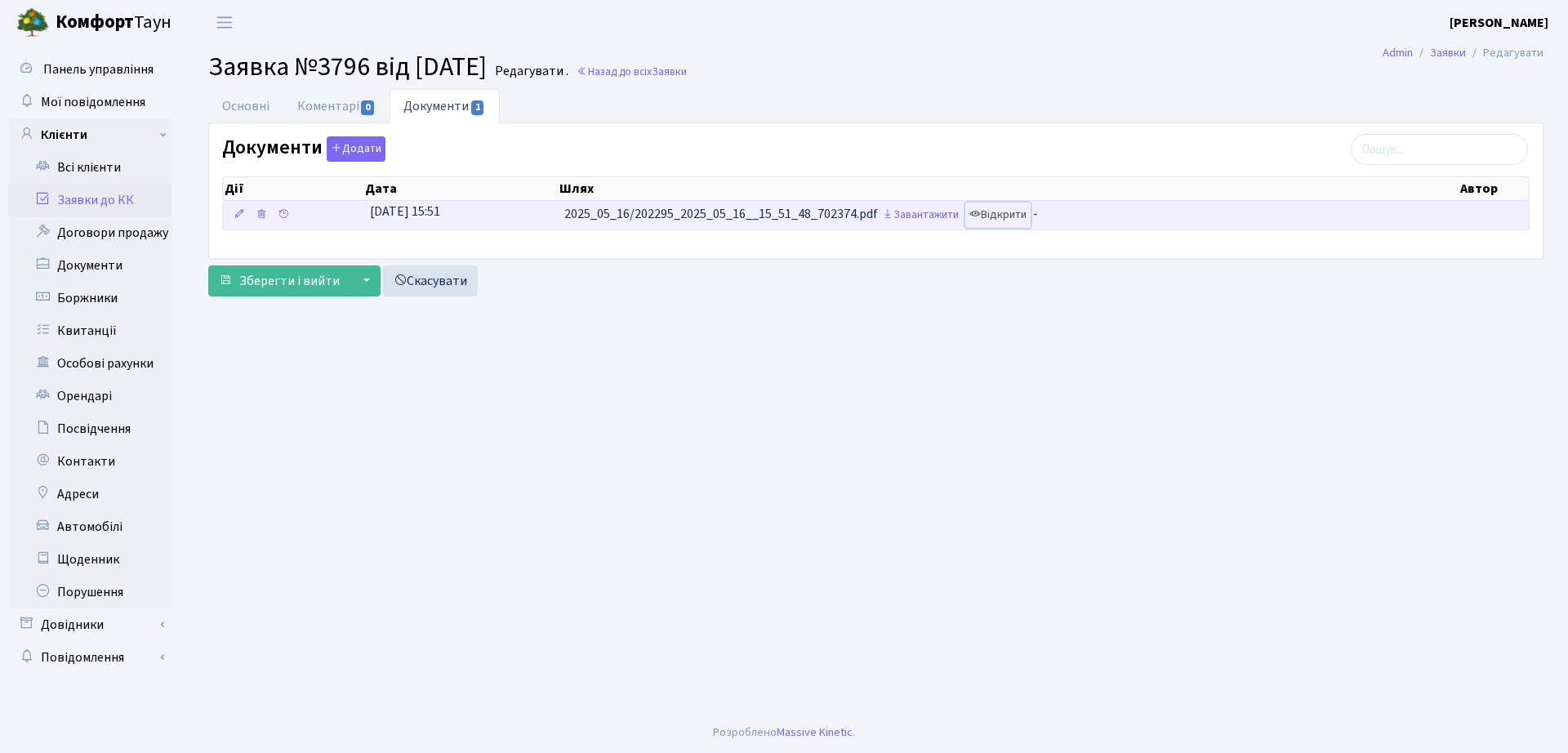
click at [1005, 208] on link "Відкрити" at bounding box center [998, 216] width 65 height 26
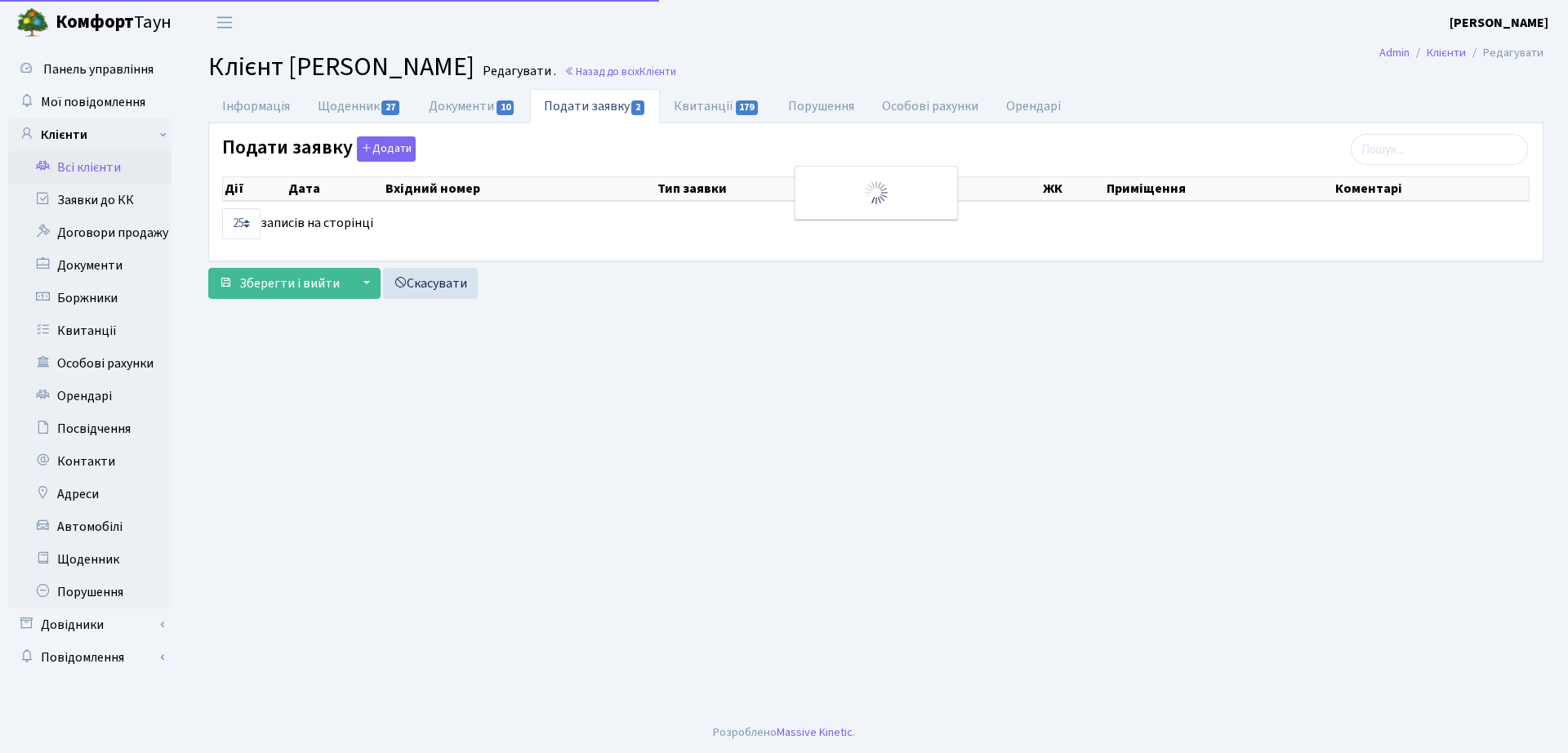
select select "25"
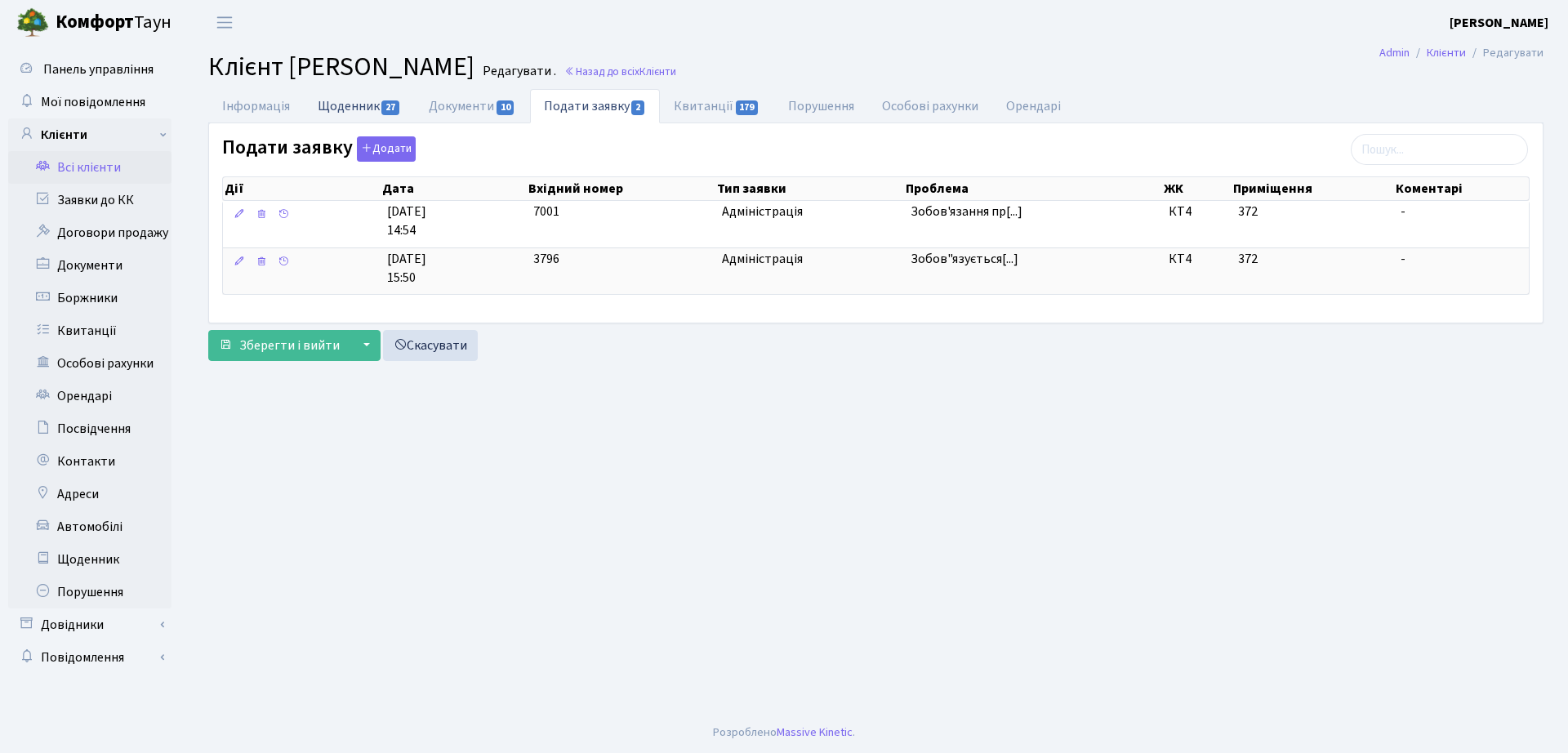
click at [372, 105] on link "Щоденник 27" at bounding box center [359, 105] width 111 height 33
select select "25"
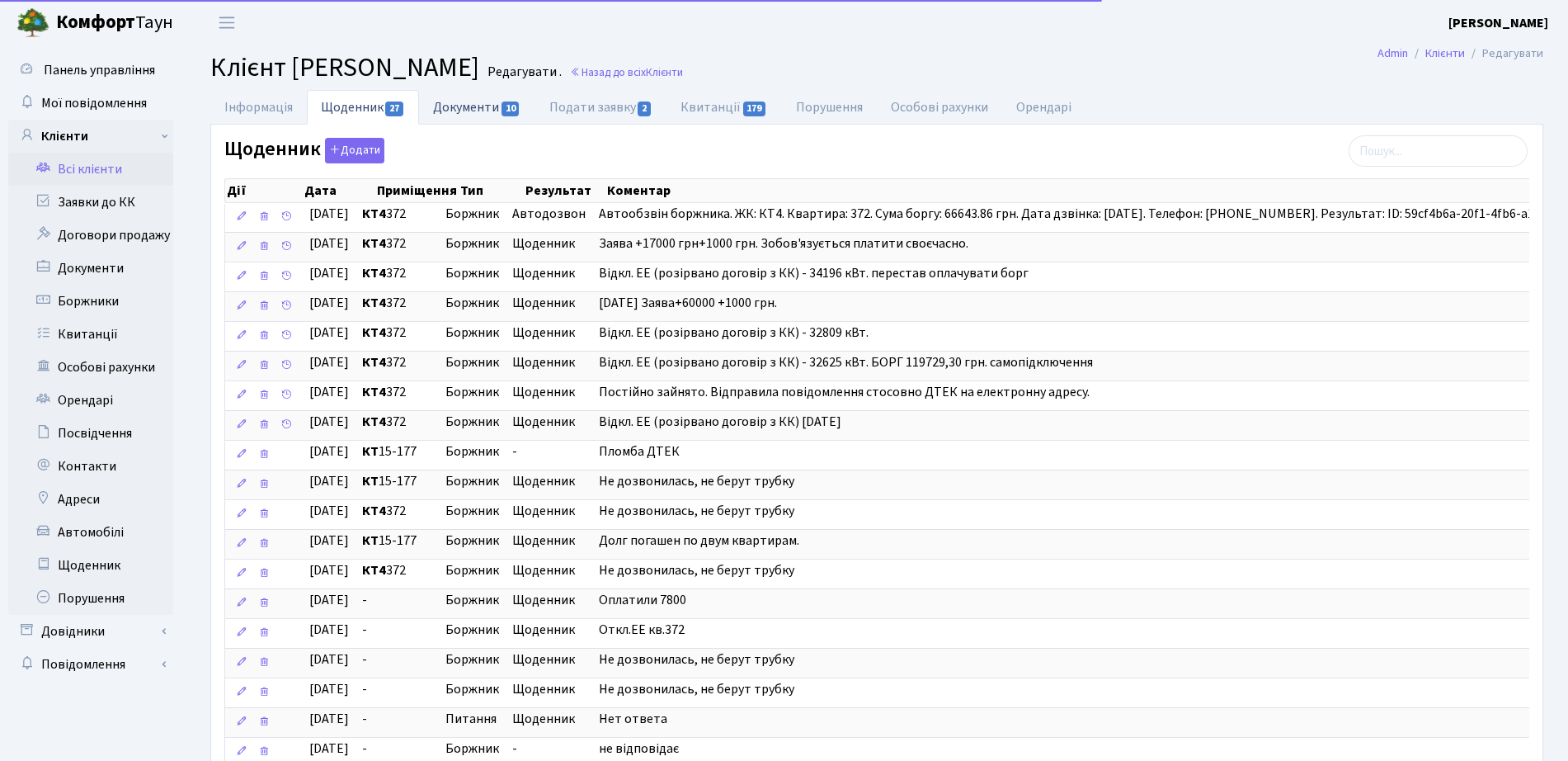
click at [499, 117] on link "Документи 10" at bounding box center [477, 106] width 116 height 34
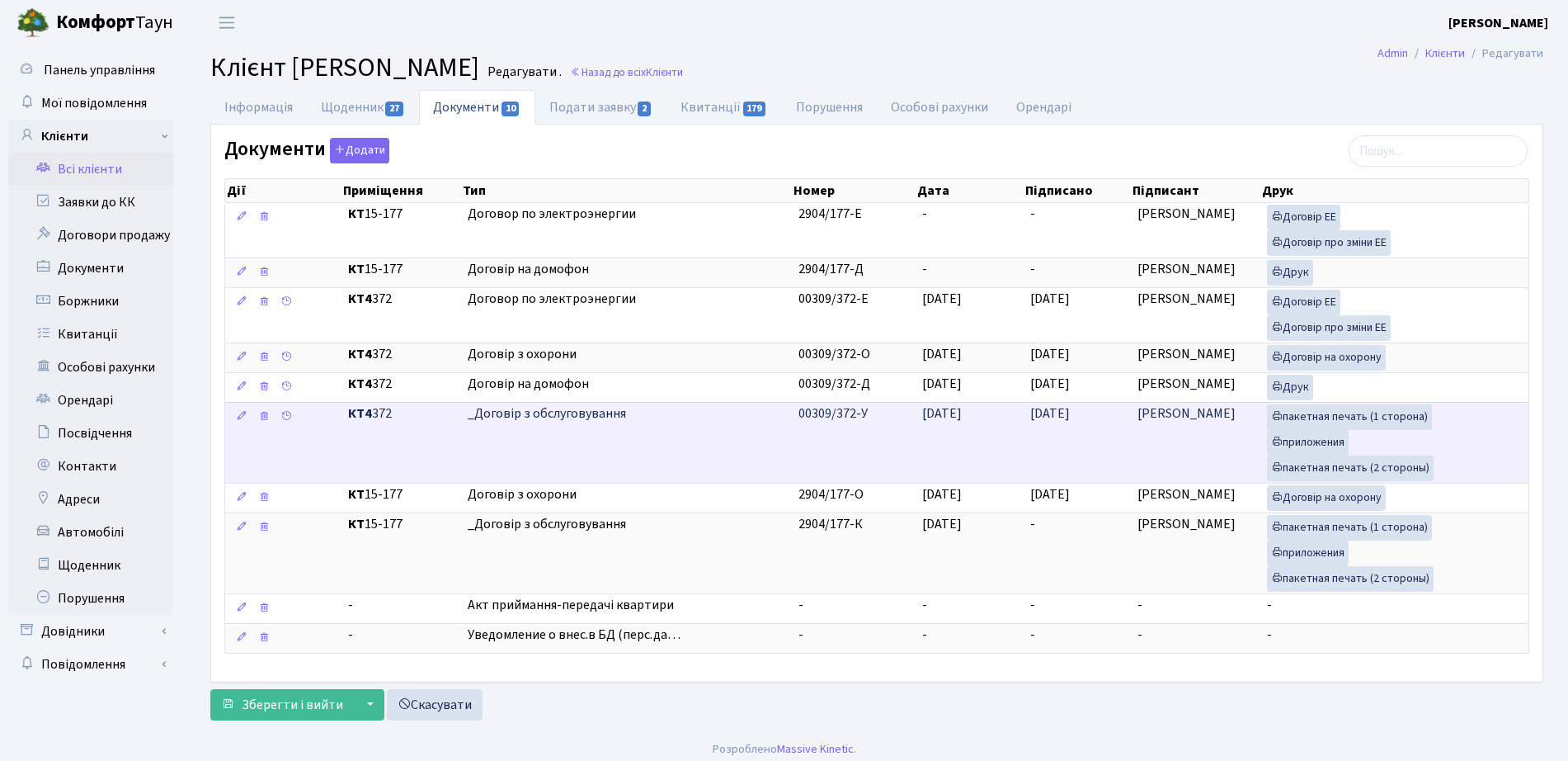
click at [848, 431] on td "00309/372-У" at bounding box center [853, 443] width 124 height 81
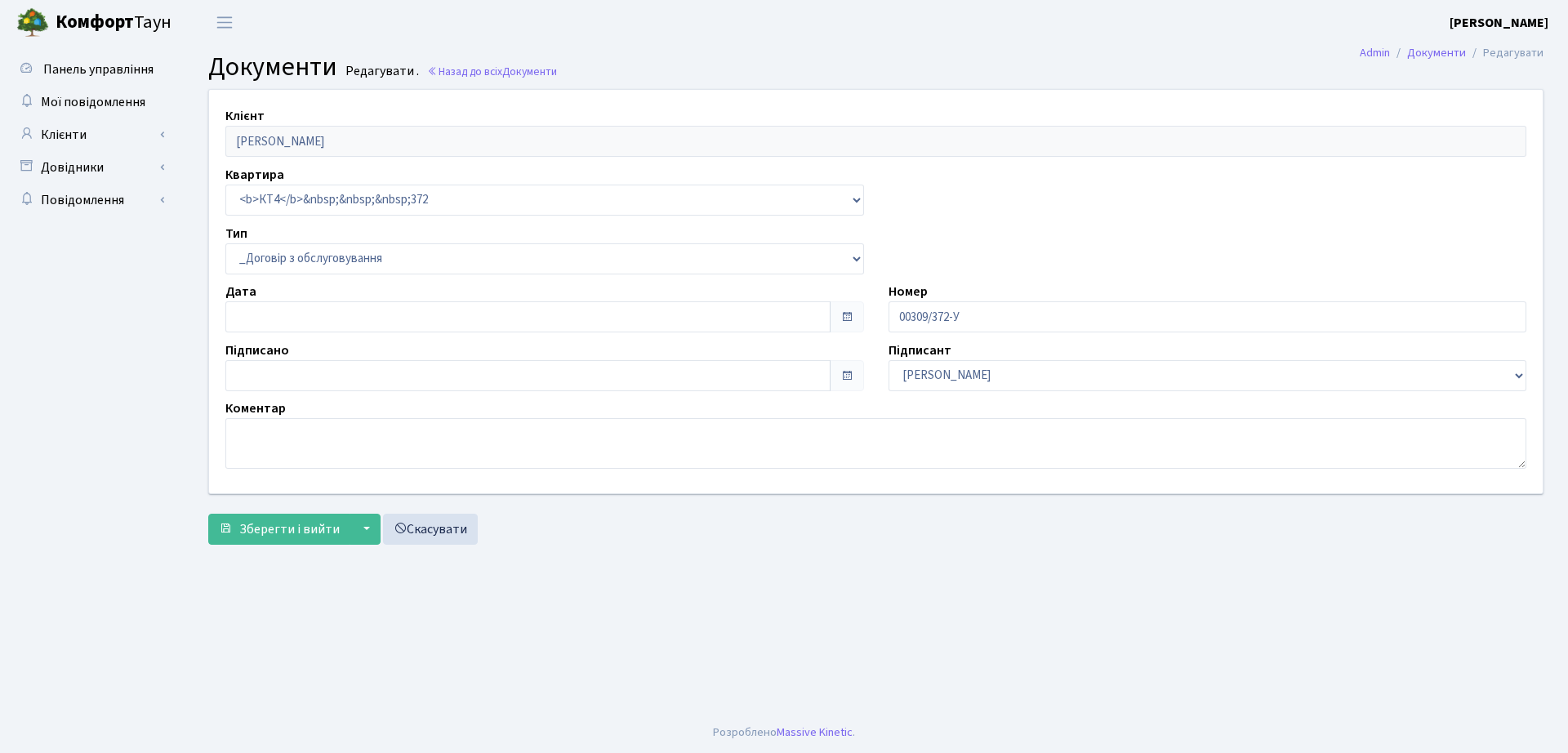
select select "289"
type input "[DATE]"
